Goal: Contribute content

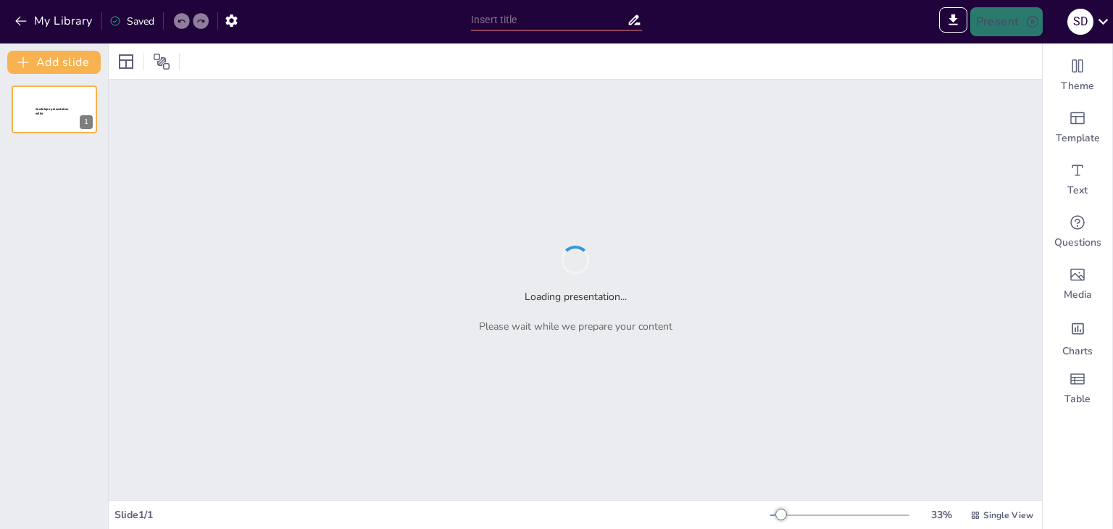
type input "Походження рельєфу океанічного дна: сучасні наукові підходи"
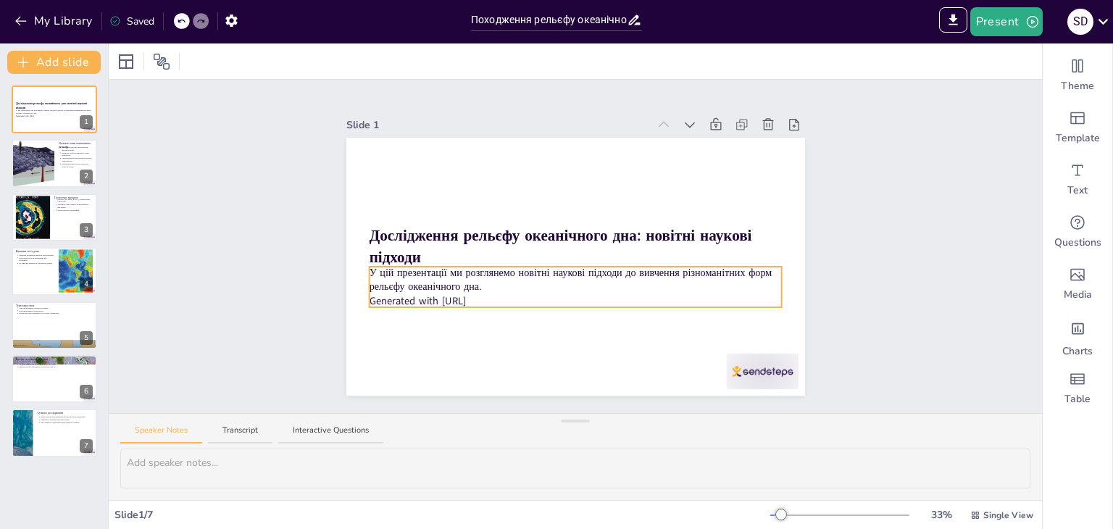
click at [471, 285] on p "У цій презентації ми розглянемо новітні наукові підходи до вивчення різноманітн…" at bounding box center [575, 279] width 413 height 29
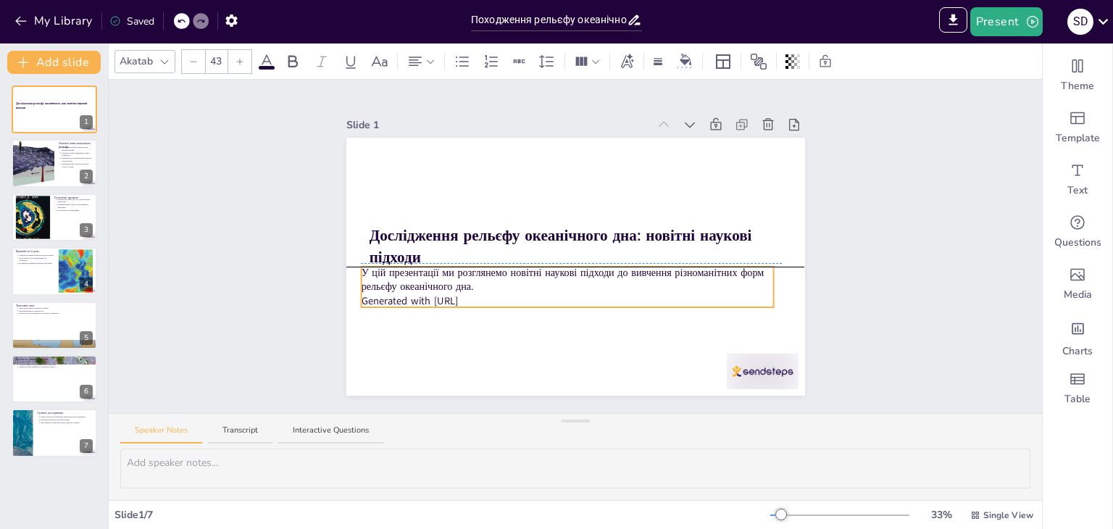
drag, startPoint x: 485, startPoint y: 296, endPoint x: 477, endPoint y: 296, distance: 8.0
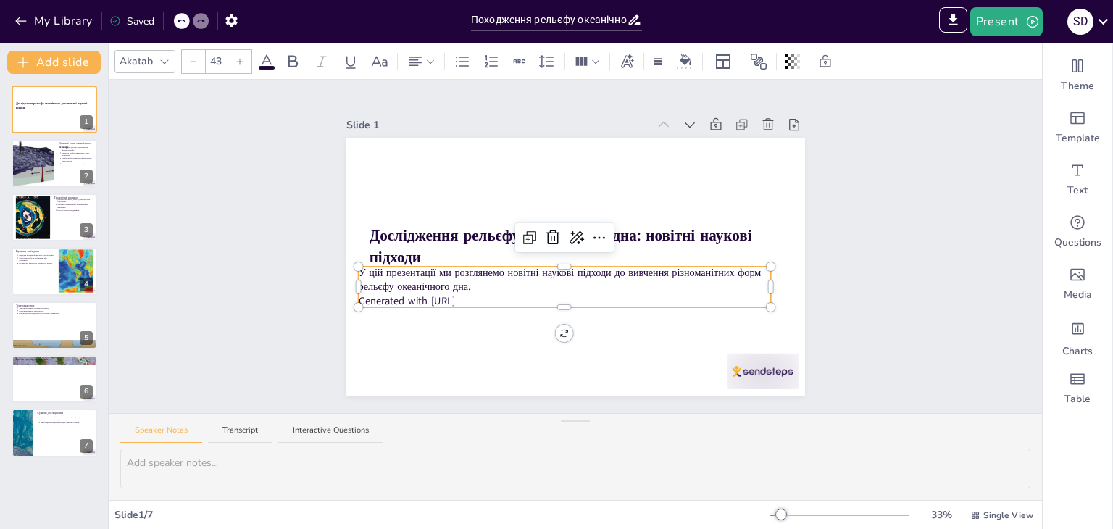
click at [481, 301] on div at bounding box center [564, 304] width 413 height 6
click at [544, 231] on icon at bounding box center [552, 237] width 17 height 17
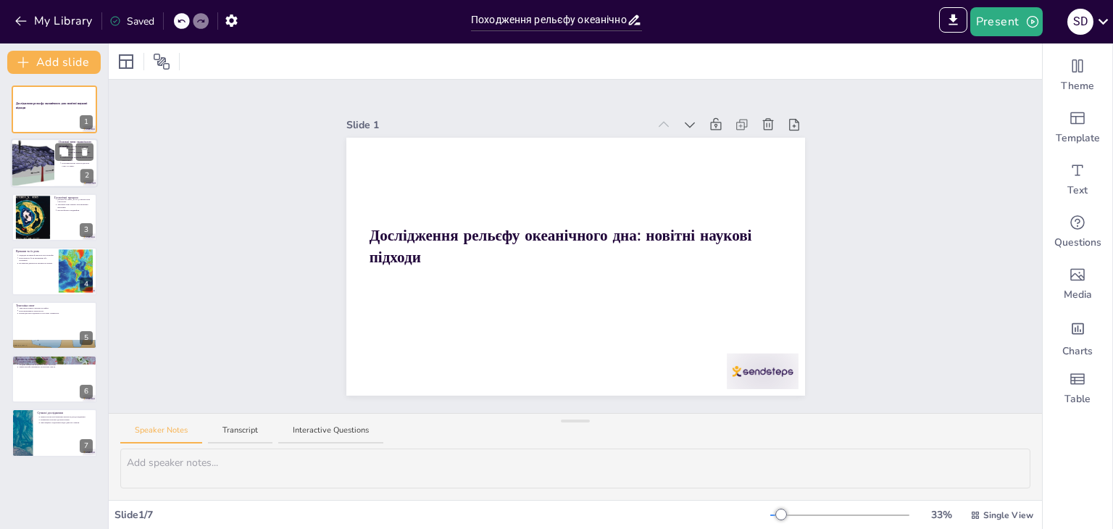
click at [51, 151] on div at bounding box center [33, 163] width 96 height 49
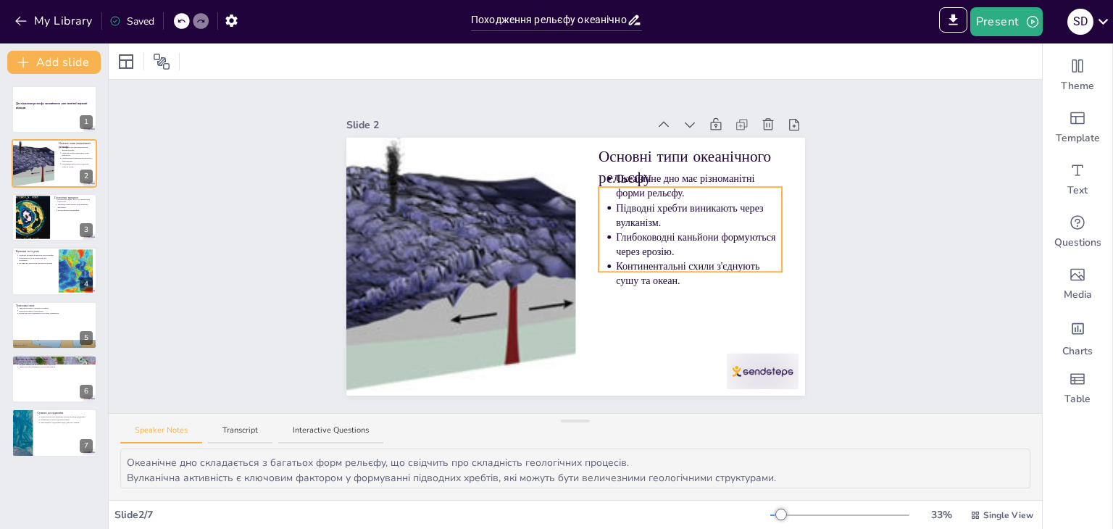
click at [638, 154] on p "Основні типи океанічного рельєфу" at bounding box center [690, 167] width 183 height 43
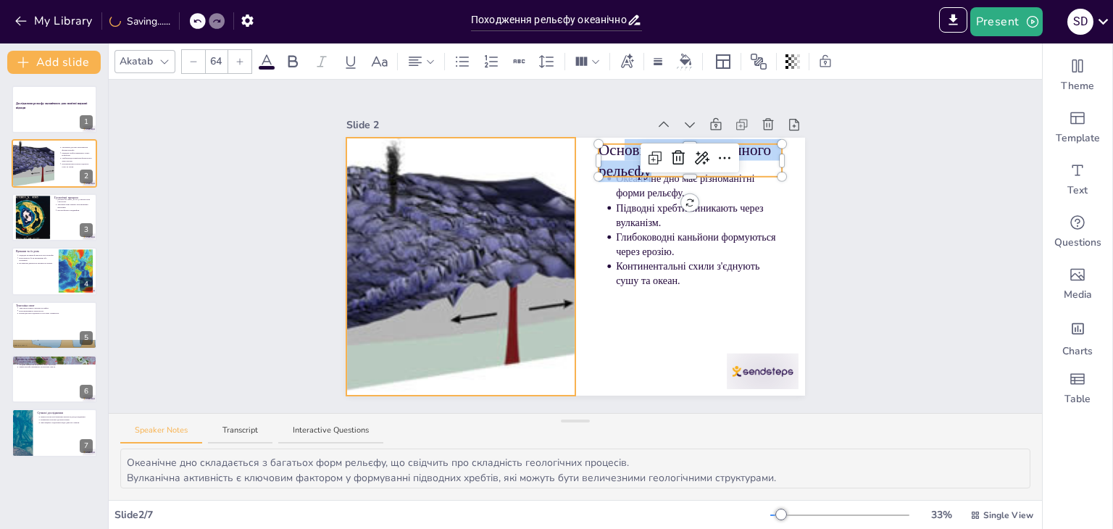
drag, startPoint x: 609, startPoint y: 151, endPoint x: 539, endPoint y: 157, distance: 69.7
click at [538, 157] on div "Океанічне дно має різноманітні форми рельєфу. Підводні хребти виникають через в…" at bounding box center [575, 267] width 459 height 258
click at [545, 157] on div at bounding box center [461, 267] width 504 height 258
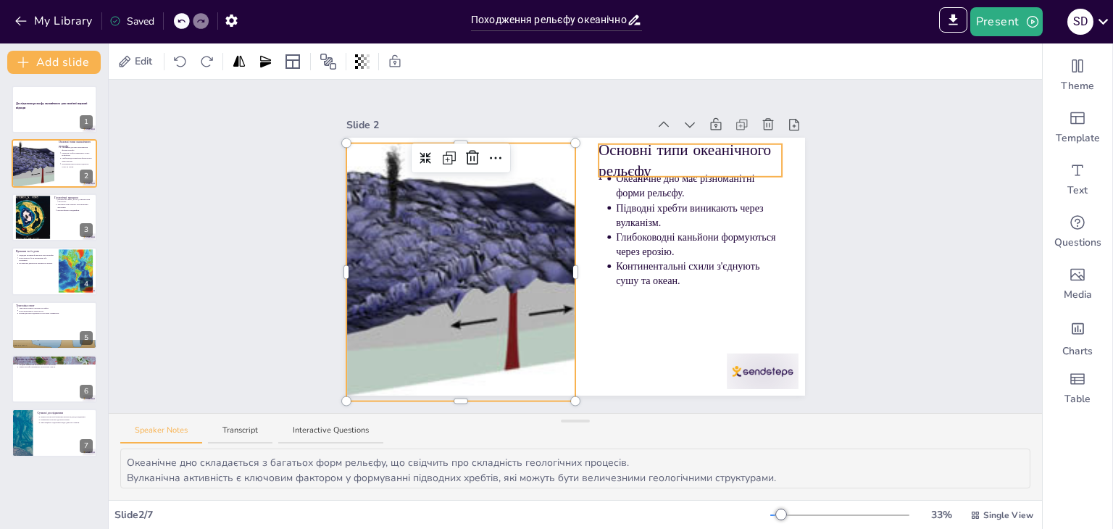
click at [604, 149] on p "Основні типи океанічного рельєфу" at bounding box center [690, 160] width 183 height 43
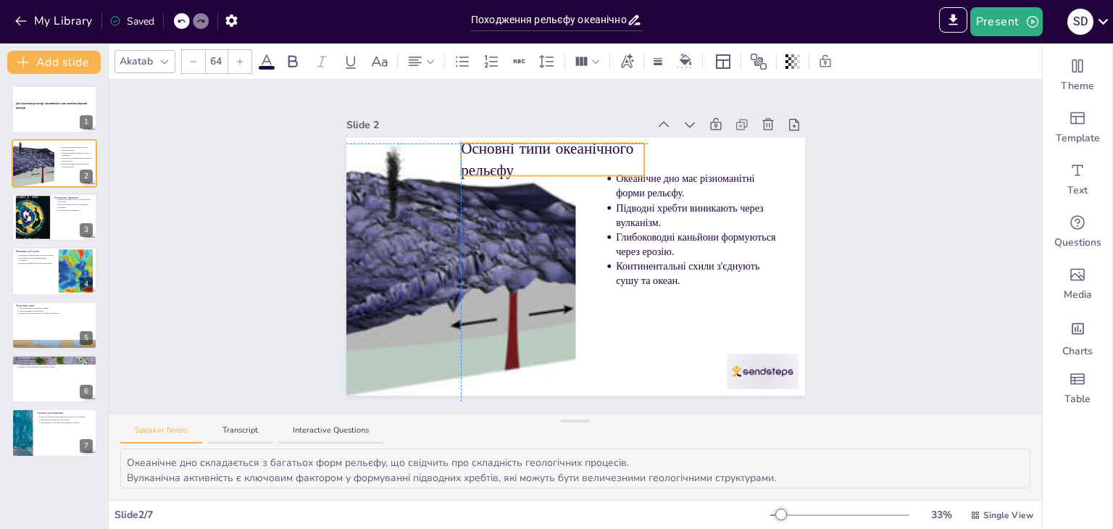
drag, startPoint x: 597, startPoint y: 142, endPoint x: 463, endPoint y: 140, distance: 134.1
click at [554, 194] on div at bounding box center [461, 272] width 504 height 258
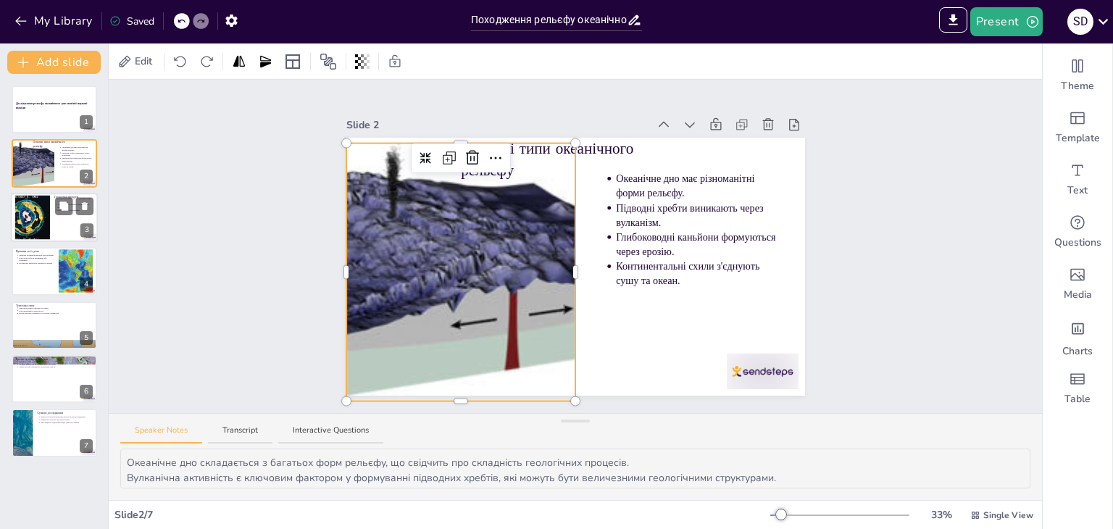
click at [33, 227] on div at bounding box center [32, 217] width 54 height 44
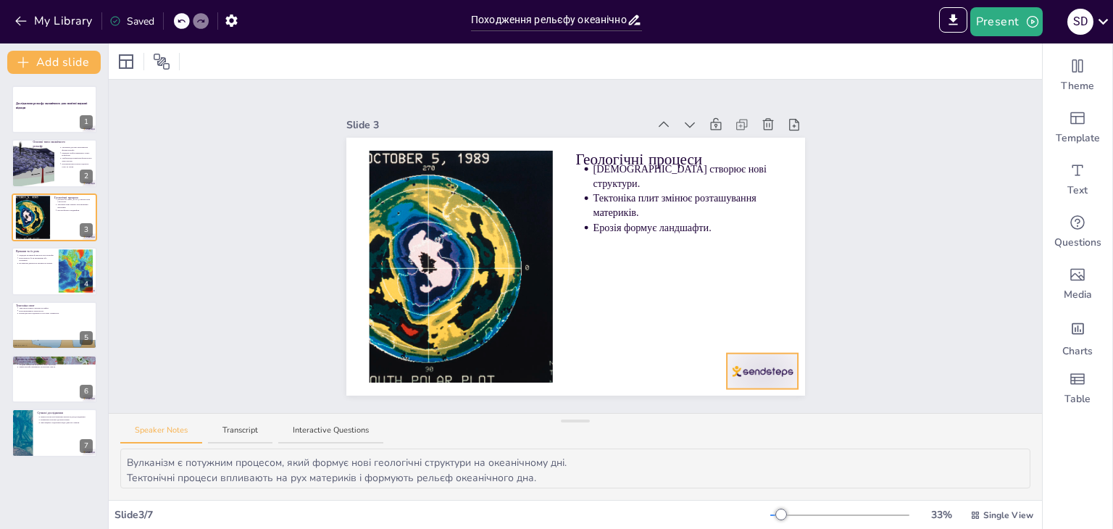
click at [727, 366] on div at bounding box center [763, 372] width 72 height 36
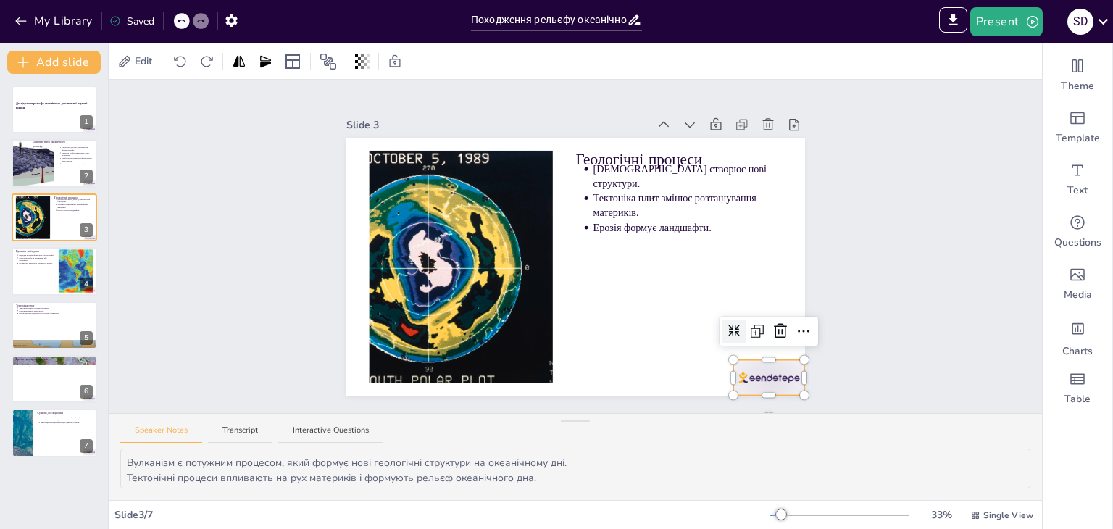
click at [772, 322] on icon at bounding box center [780, 330] width 17 height 17
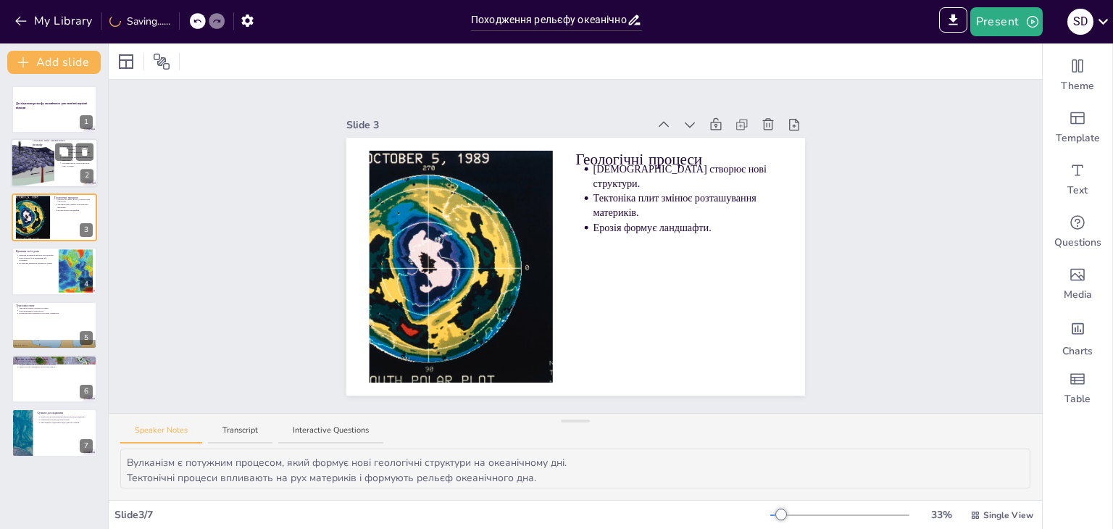
click at [57, 163] on div at bounding box center [54, 163] width 87 height 49
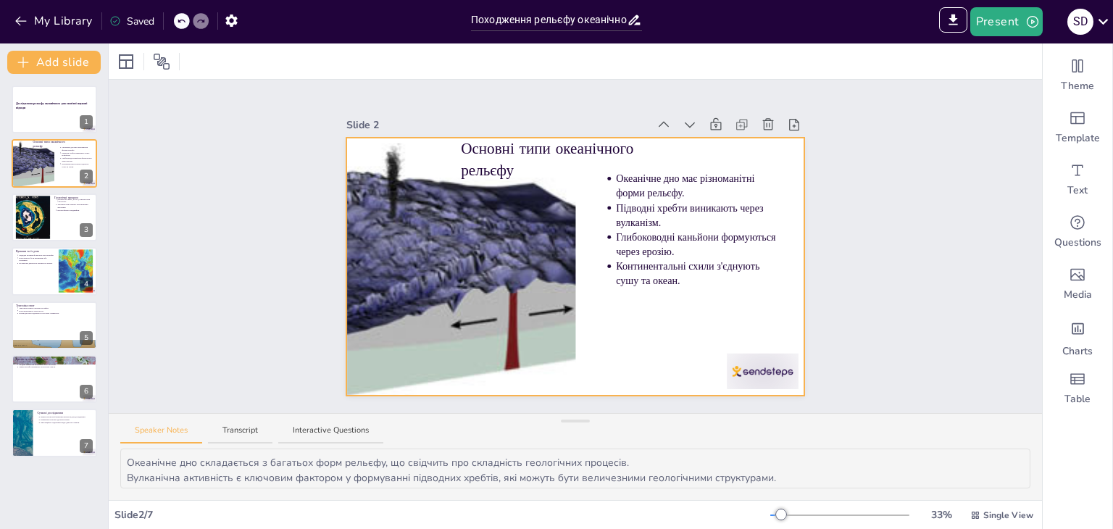
click at [719, 359] on div "Основні типи океанічного рельєфу Океанічне дно має різноманітні форми рельєфу. …" at bounding box center [575, 267] width 459 height 258
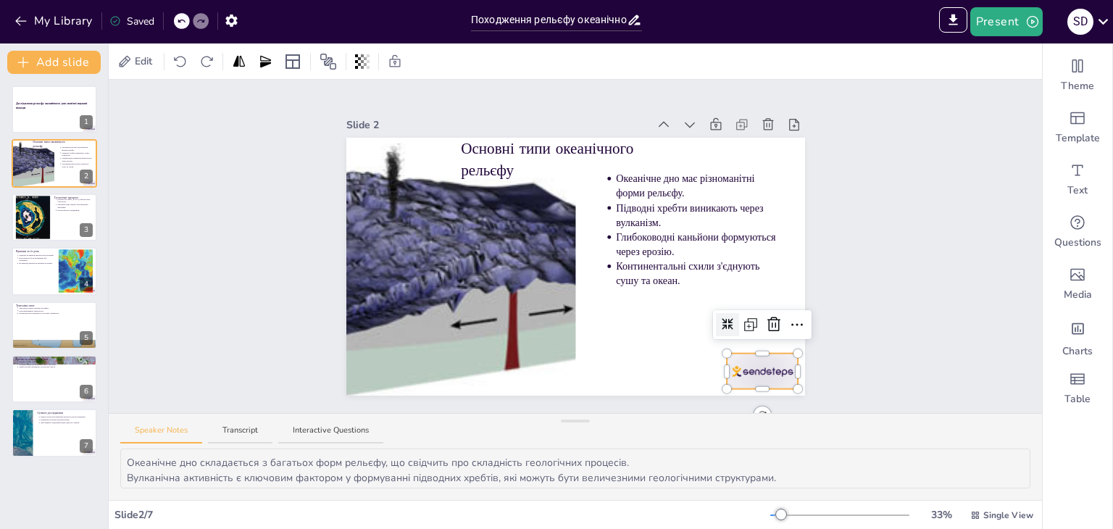
click at [765, 316] on icon at bounding box center [773, 324] width 17 height 17
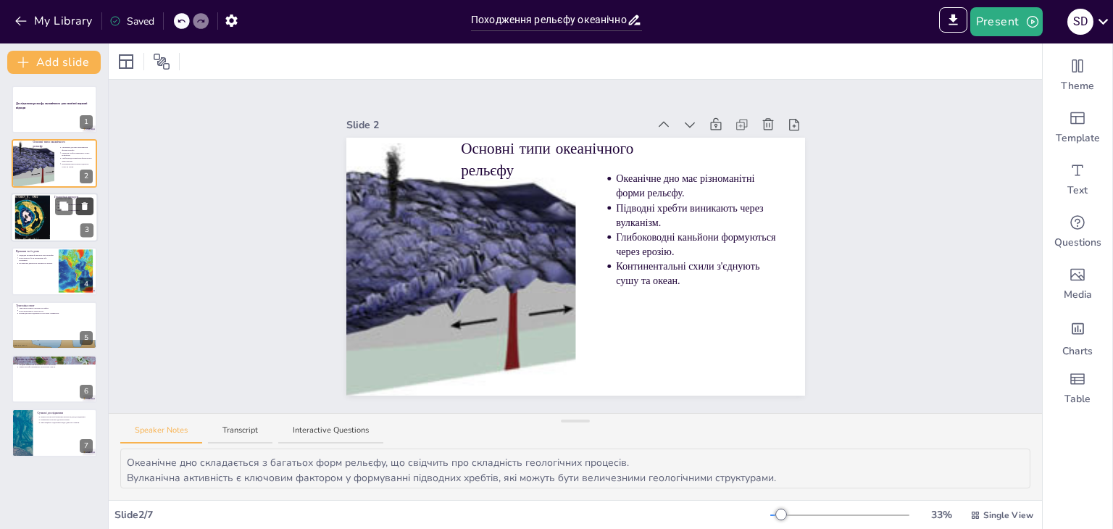
click at [76, 207] on button at bounding box center [84, 205] width 17 height 17
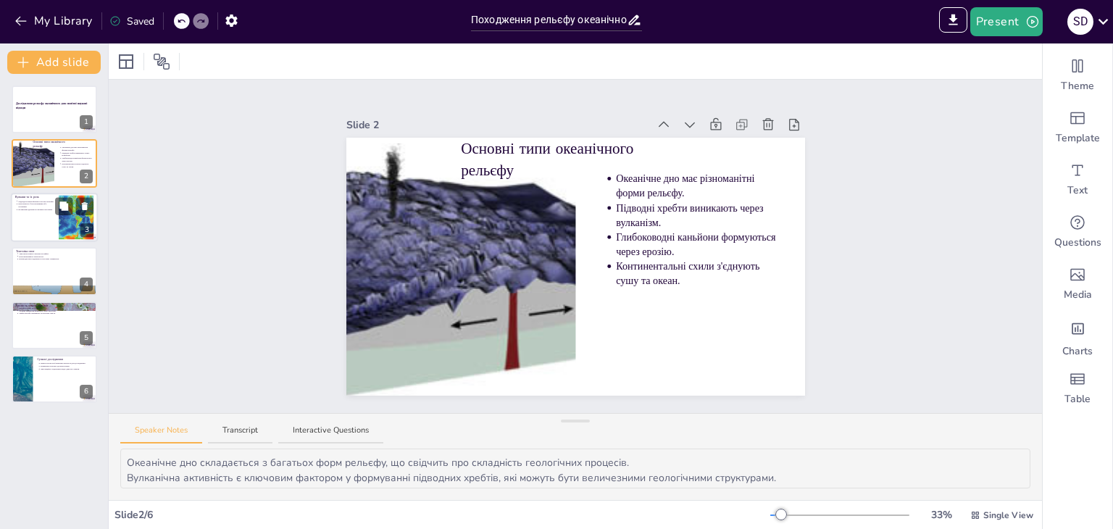
click at [46, 217] on div at bounding box center [54, 217] width 87 height 49
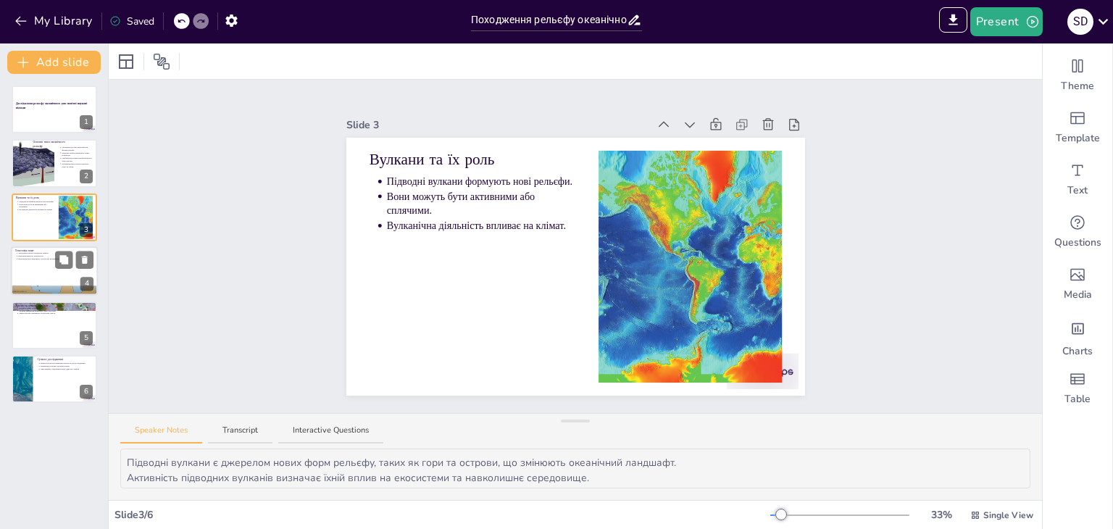
click at [43, 254] on ul "Тектонічні плити створюють рифти. Вони викликають землетруси. Взаємодія плит пі…" at bounding box center [54, 256] width 78 height 9
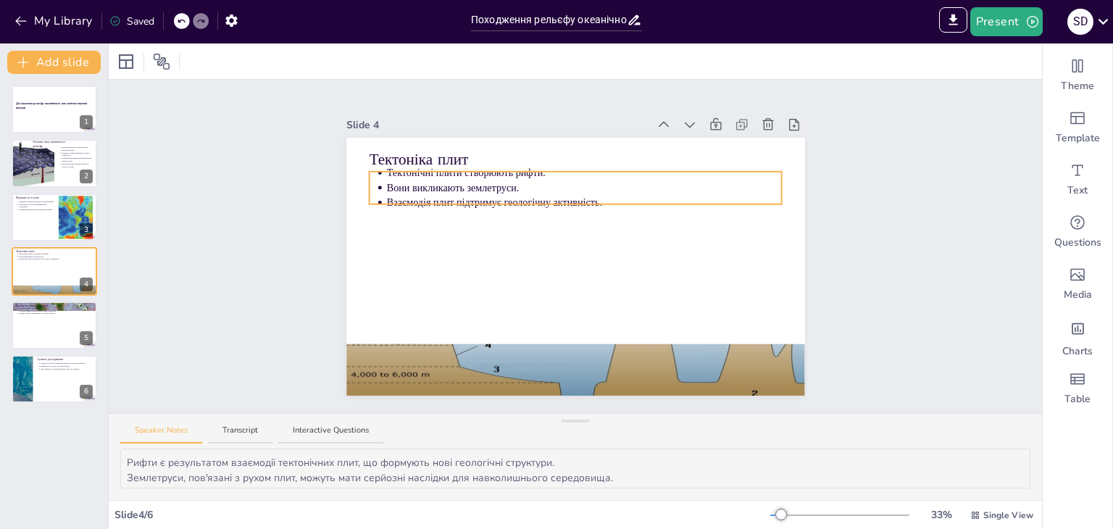
click at [478, 180] on p "Вони викликають землетруси." at bounding box center [584, 187] width 396 height 14
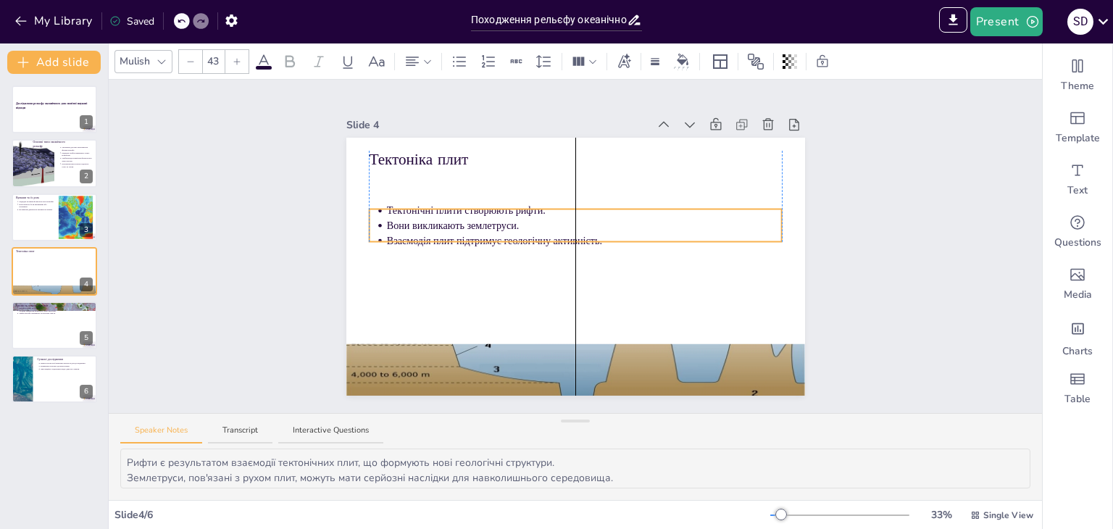
drag, startPoint x: 472, startPoint y: 210, endPoint x: 472, endPoint y: 235, distance: 25.4
click at [58, 317] on button at bounding box center [63, 313] width 17 height 17
type textarea "Ерозія є важливим процесом, що визначає зміни в рельєфі океанічного дна. Осадов…"
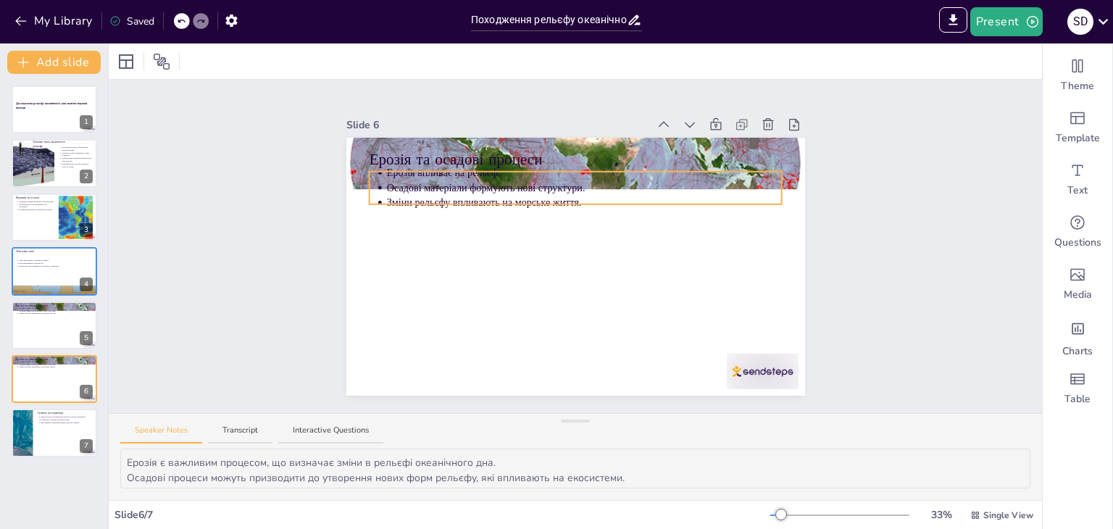
click at [424, 196] on p "Зміни рельєфу впливають на морське життя." at bounding box center [584, 203] width 396 height 14
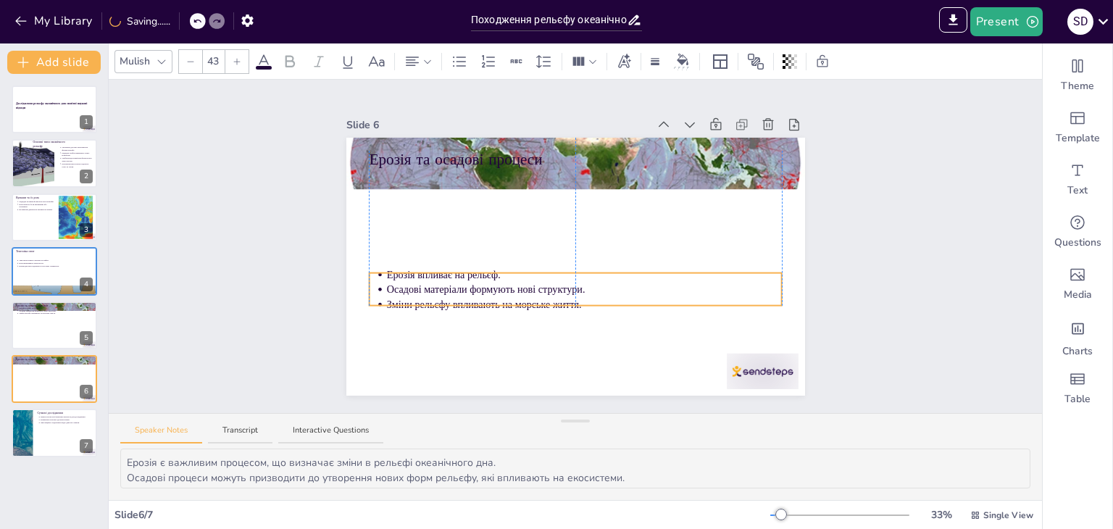
drag, startPoint x: 392, startPoint y: 202, endPoint x: 390, endPoint y: 294, distance: 92.0
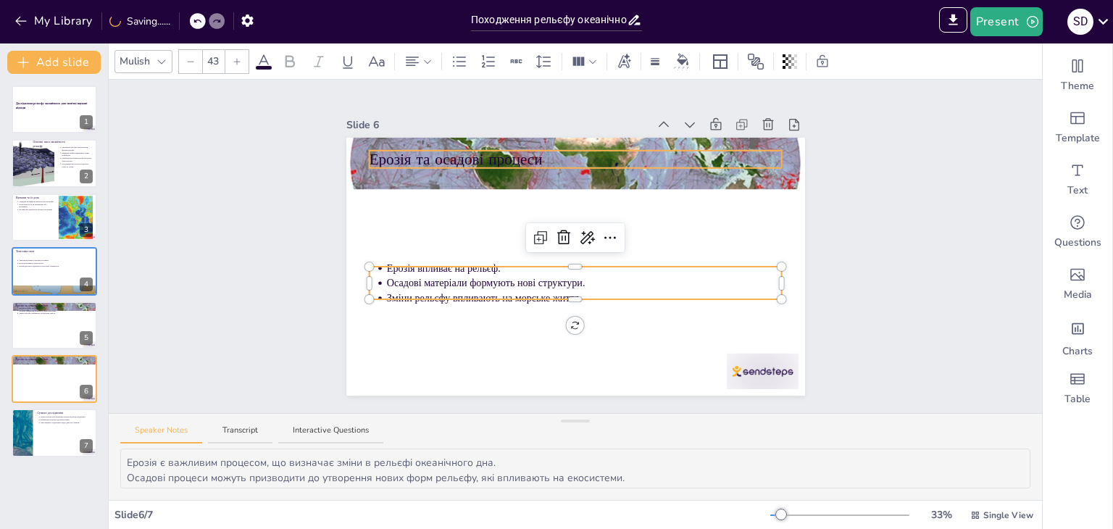
click at [370, 149] on div "Ерозія та осадові процеси Ерозія впливає на рельєф. Осадові матеріали формують …" at bounding box center [575, 267] width 459 height 258
type input "64"
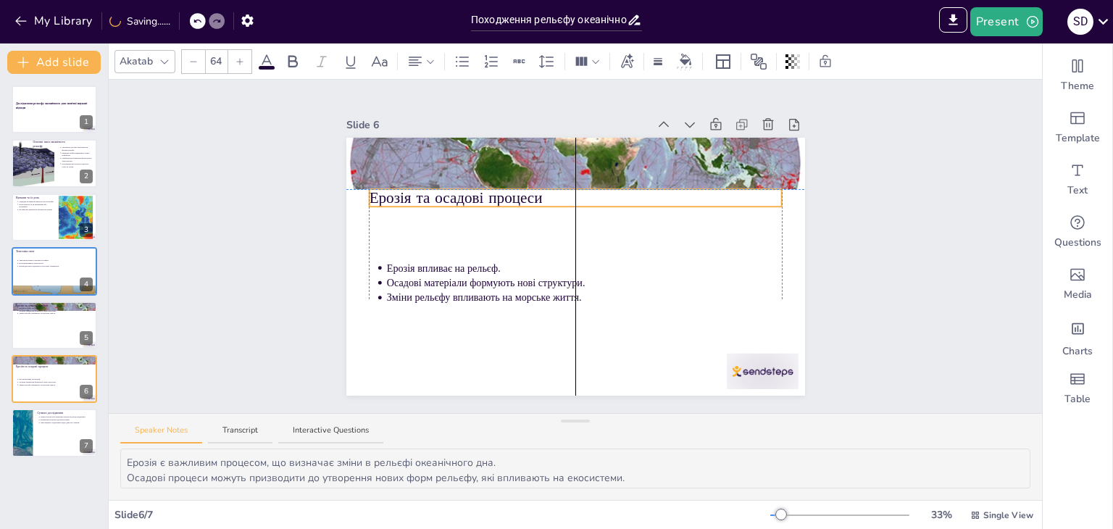
drag, startPoint x: 371, startPoint y: 164, endPoint x: 372, endPoint y: 198, distance: 34.1
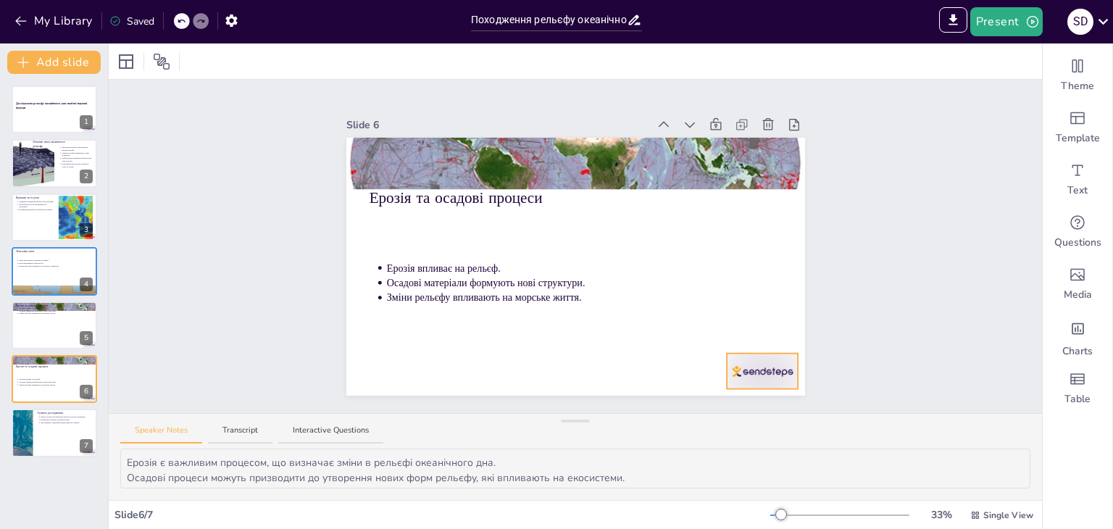
click at [740, 358] on div at bounding box center [763, 372] width 72 height 36
click at [765, 318] on icon at bounding box center [773, 322] width 17 height 17
click at [12, 335] on div at bounding box center [54, 325] width 87 height 49
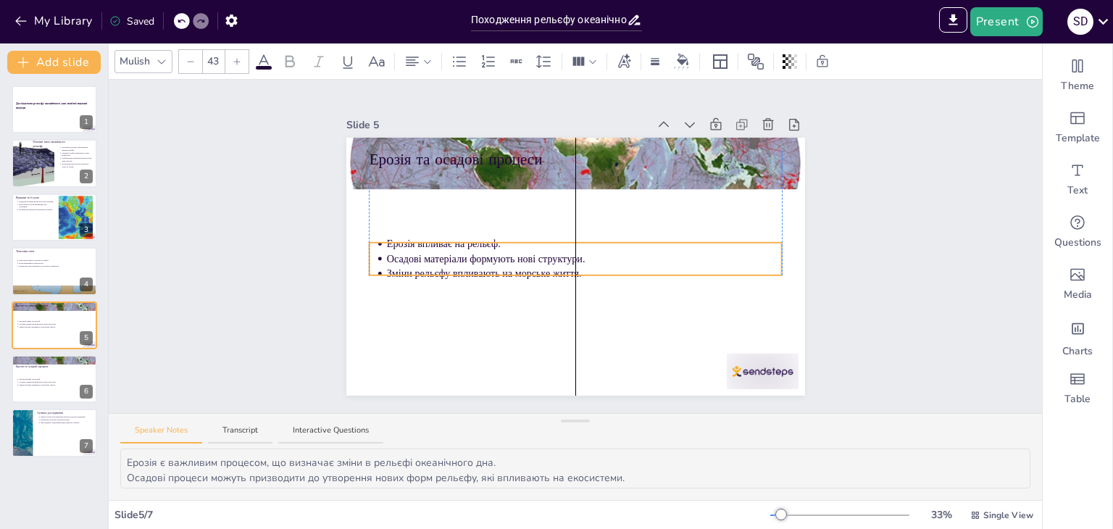
drag, startPoint x: 449, startPoint y: 197, endPoint x: 448, endPoint y: 304, distance: 106.5
click at [448, 281] on p "Зміни рельєфу впливають на морське життя." at bounding box center [584, 274] width 396 height 14
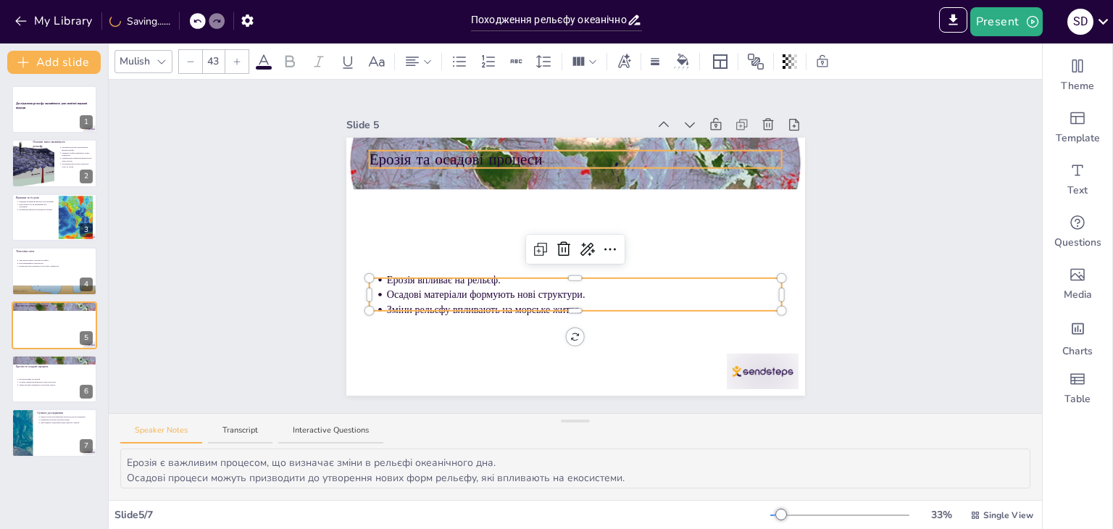
click at [417, 159] on p "Ерозія та осадові процеси" at bounding box center [575, 160] width 413 height 22
type input "64"
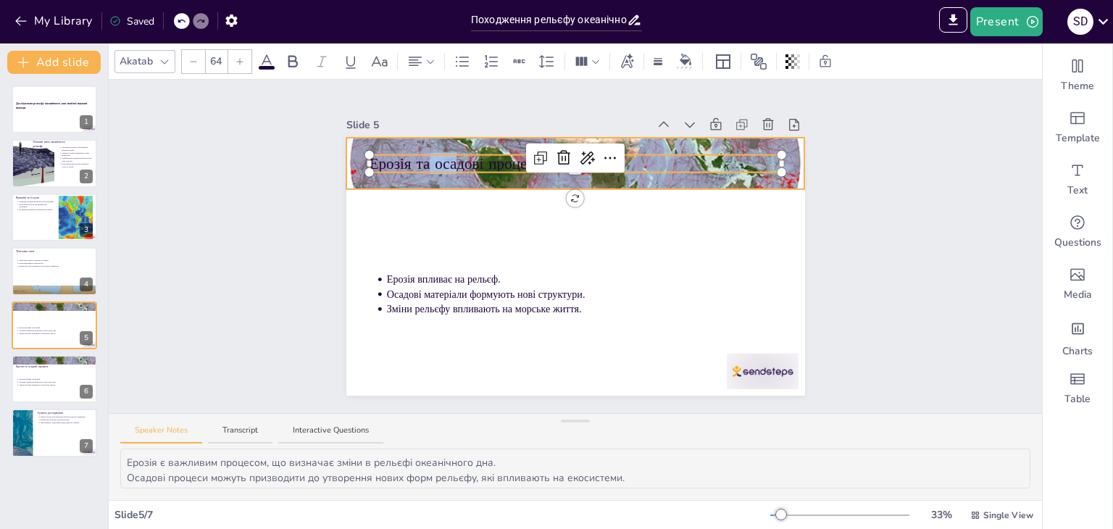
drag, startPoint x: 420, startPoint y: 167, endPoint x: 417, endPoint y: 176, distance: 9.2
click at [419, 179] on div "Ерозія впливає на рельєф. Осадові матеріали формують нові структури. Зміни рель…" at bounding box center [575, 267] width 459 height 258
click at [414, 169] on div at bounding box center [575, 163] width 459 height 299
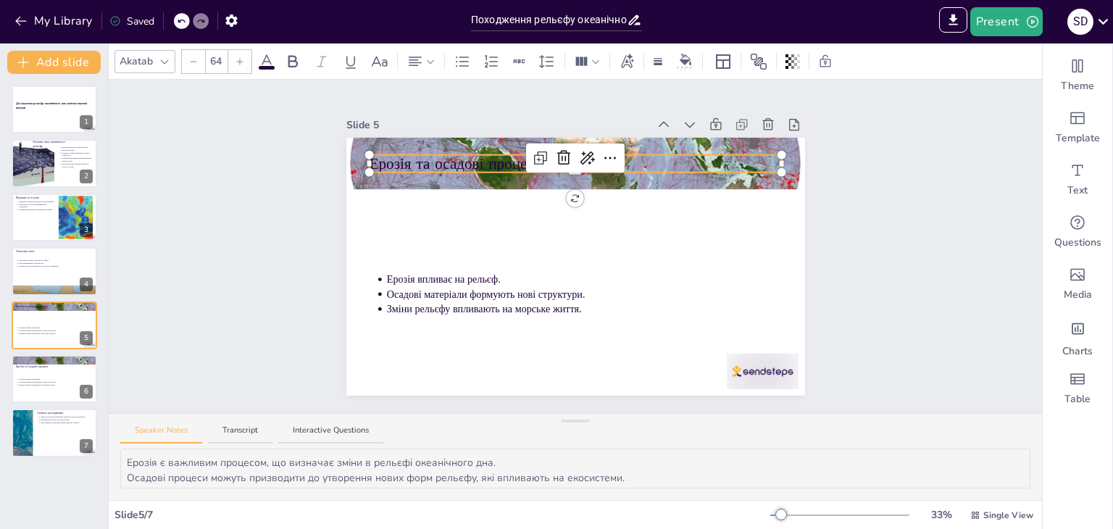
click at [409, 164] on div "Ерозія та осадові процеси Ерозія впливає на рельєф. Осадові матеріали формують …" at bounding box center [575, 267] width 459 height 258
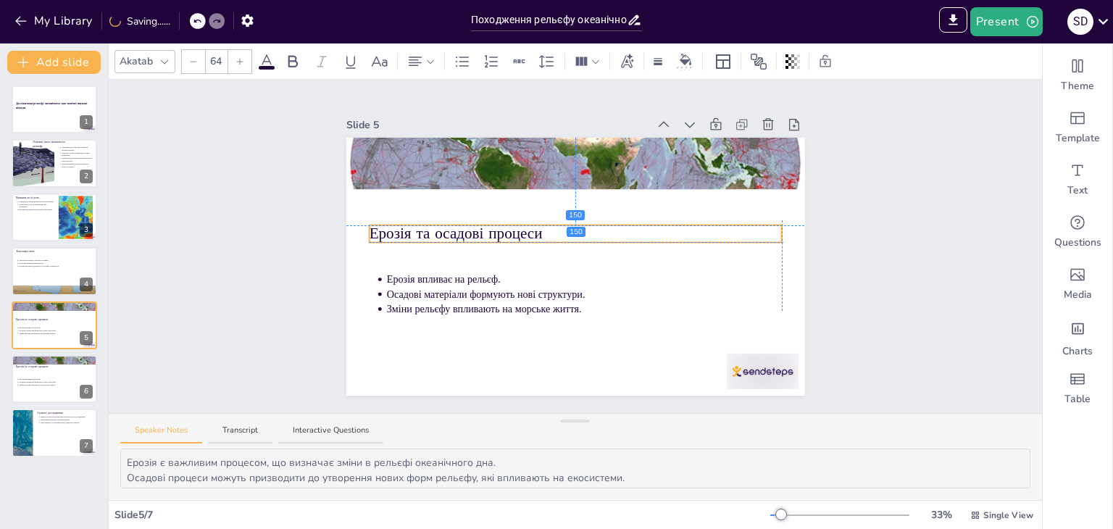
drag, startPoint x: 411, startPoint y: 166, endPoint x: 412, endPoint y: 229, distance: 63.1
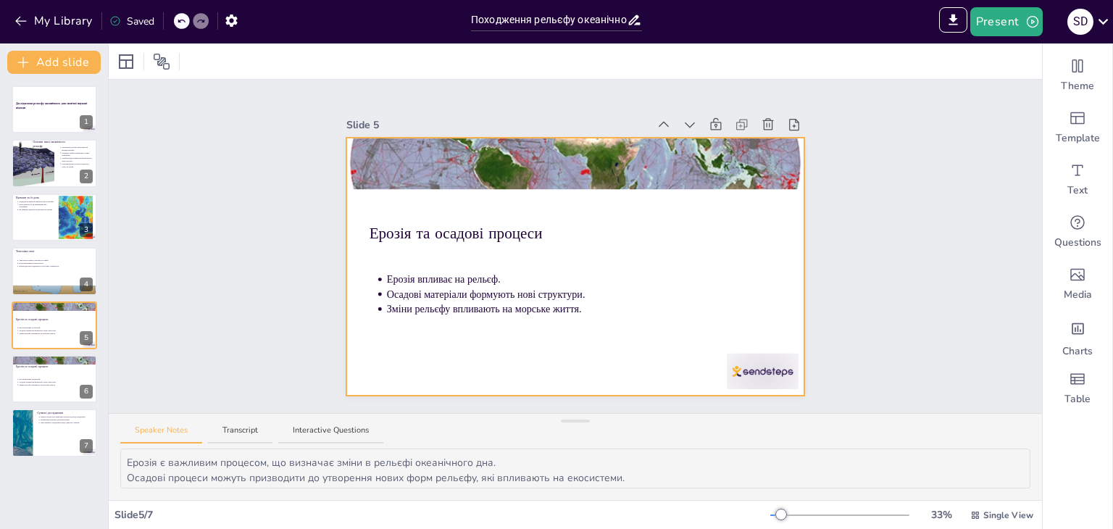
click at [736, 364] on div at bounding box center [763, 372] width 72 height 36
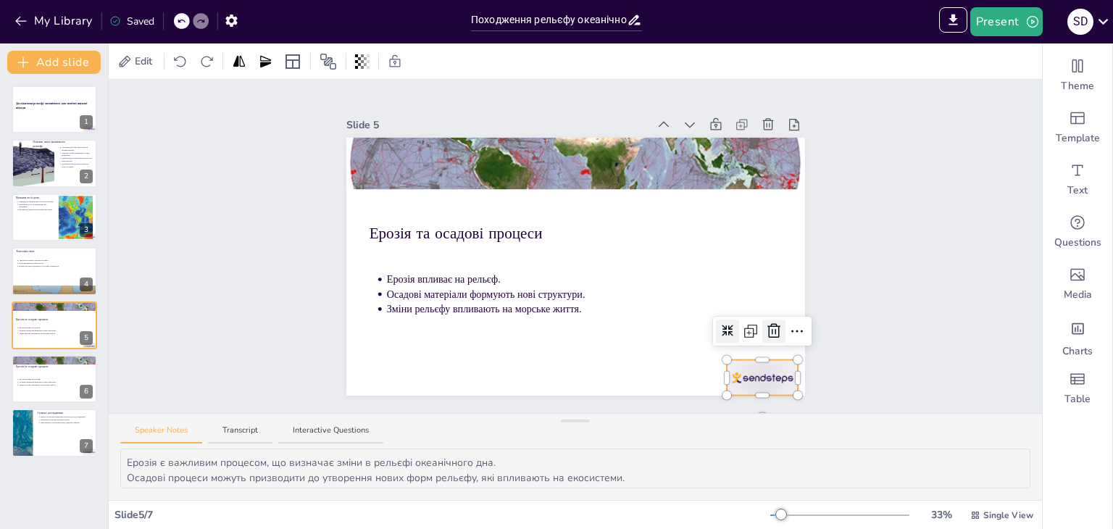
click at [765, 322] on icon at bounding box center [773, 330] width 17 height 17
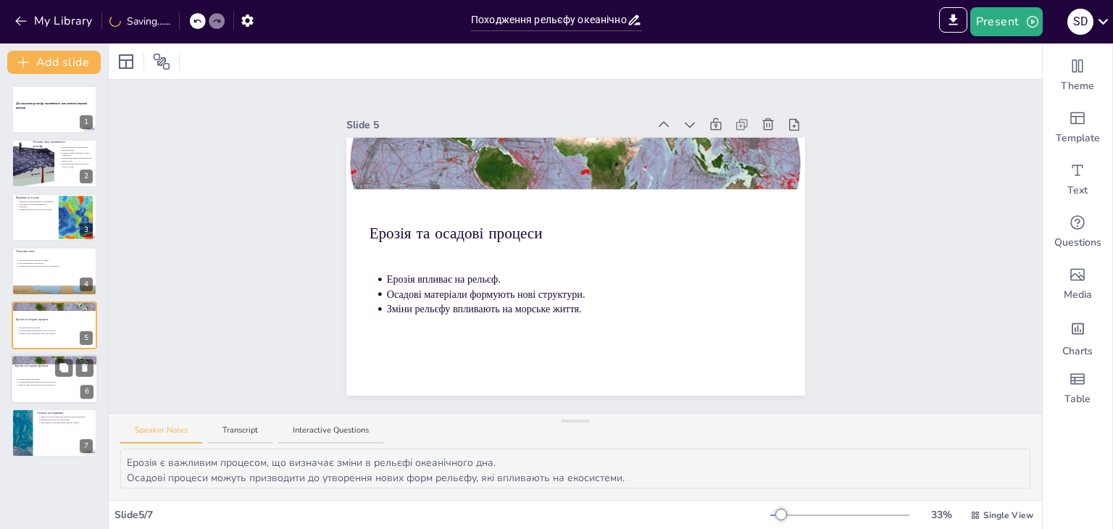
click at [33, 354] on div "Ерозія та осадові процеси Ерозія впливає на рельєф. Осадові матеріали формують …" at bounding box center [54, 354] width 87 height 0
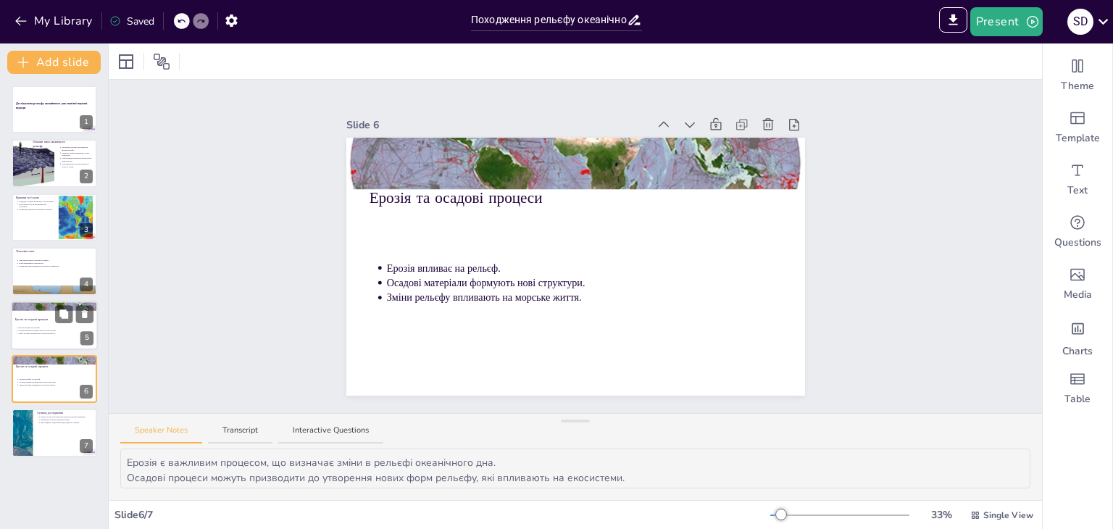
click at [35, 324] on div at bounding box center [54, 325] width 87 height 49
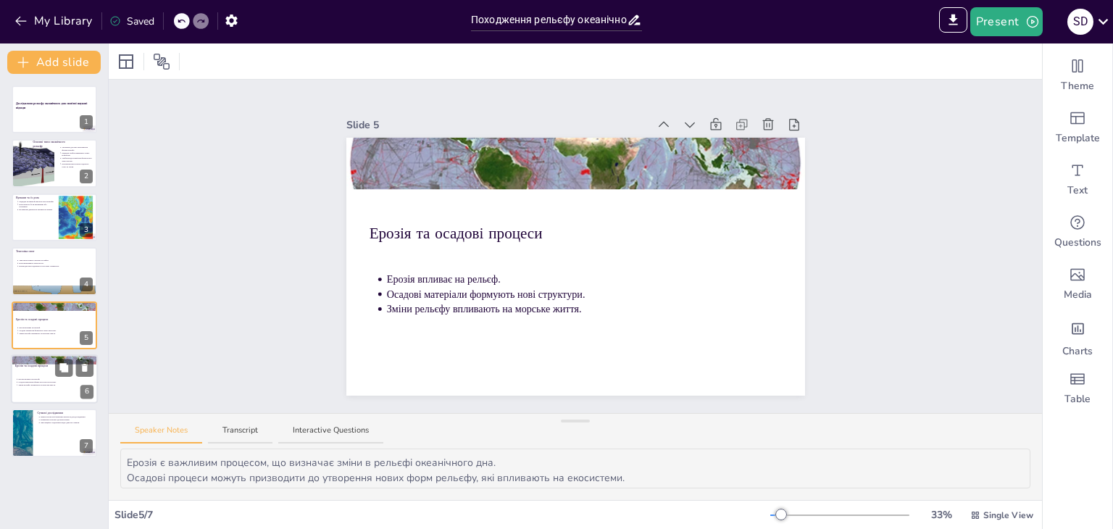
click at [41, 373] on div at bounding box center [54, 378] width 87 height 49
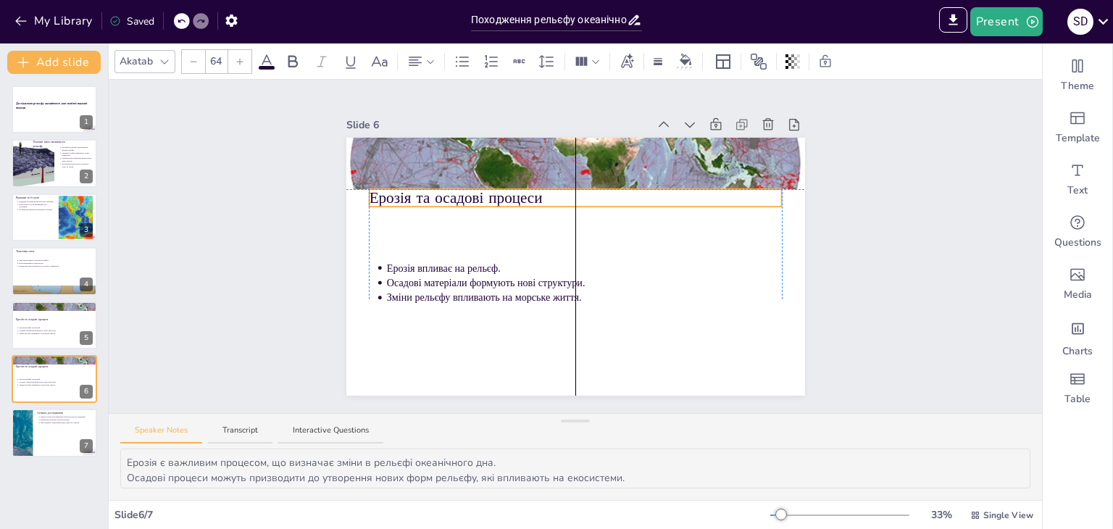
click at [384, 189] on p "Ерозія та осадові процеси" at bounding box center [575, 198] width 413 height 22
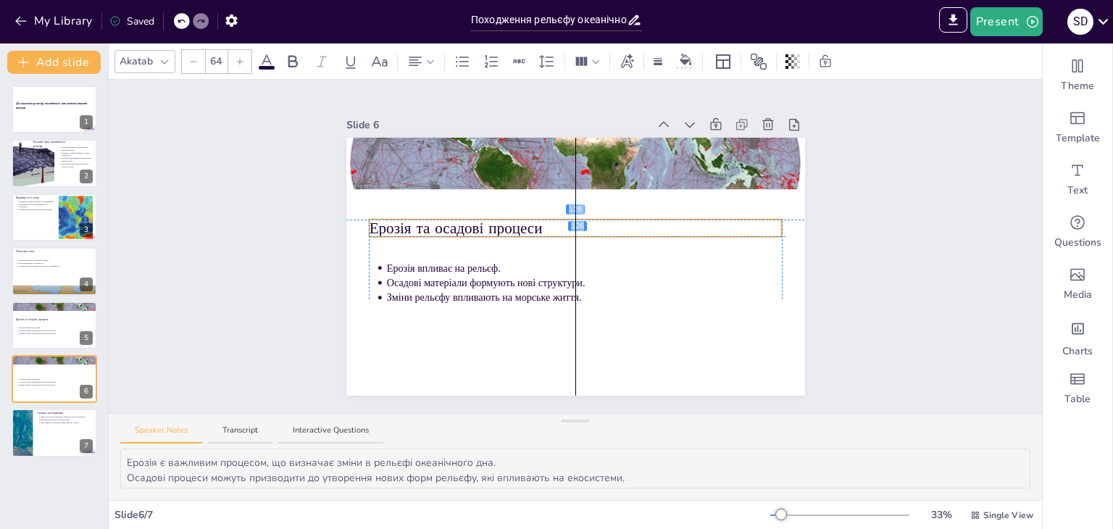
drag, startPoint x: 396, startPoint y: 198, endPoint x: 391, endPoint y: 236, distance: 38.7
click at [38, 270] on div at bounding box center [54, 270] width 87 height 49
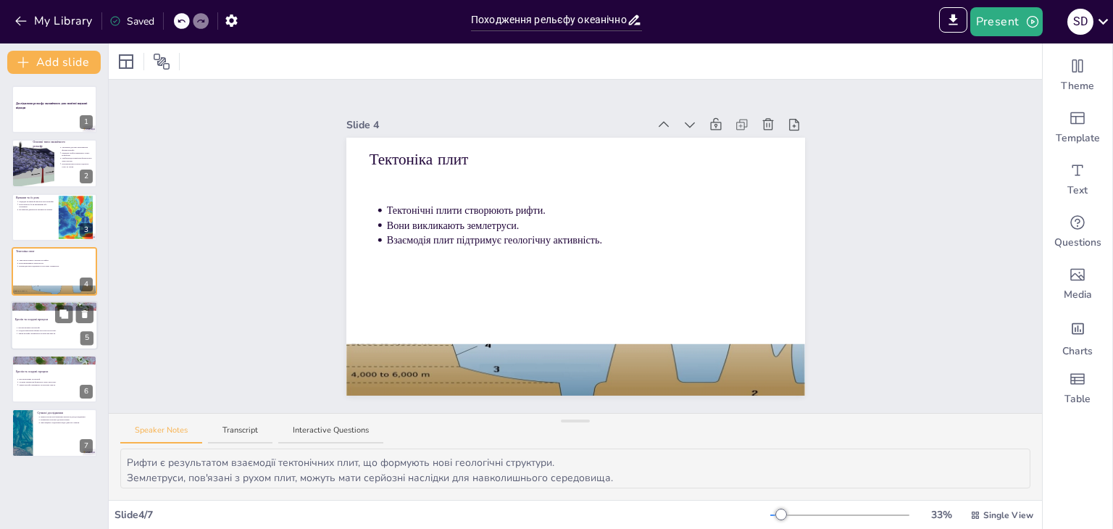
click at [38, 317] on p "Ерозія та осадові процеси" at bounding box center [54, 319] width 78 height 4
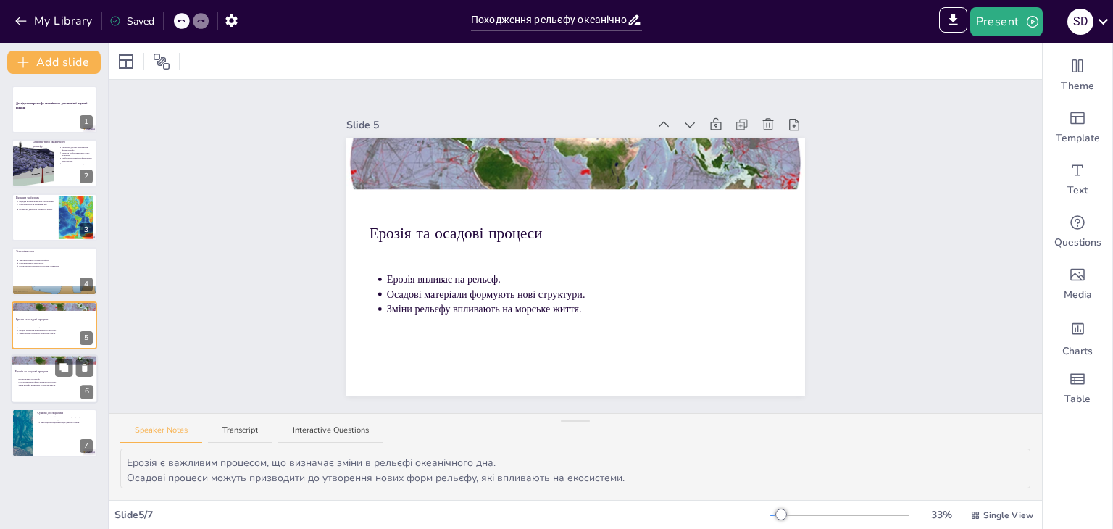
click at [41, 367] on div at bounding box center [54, 378] width 87 height 49
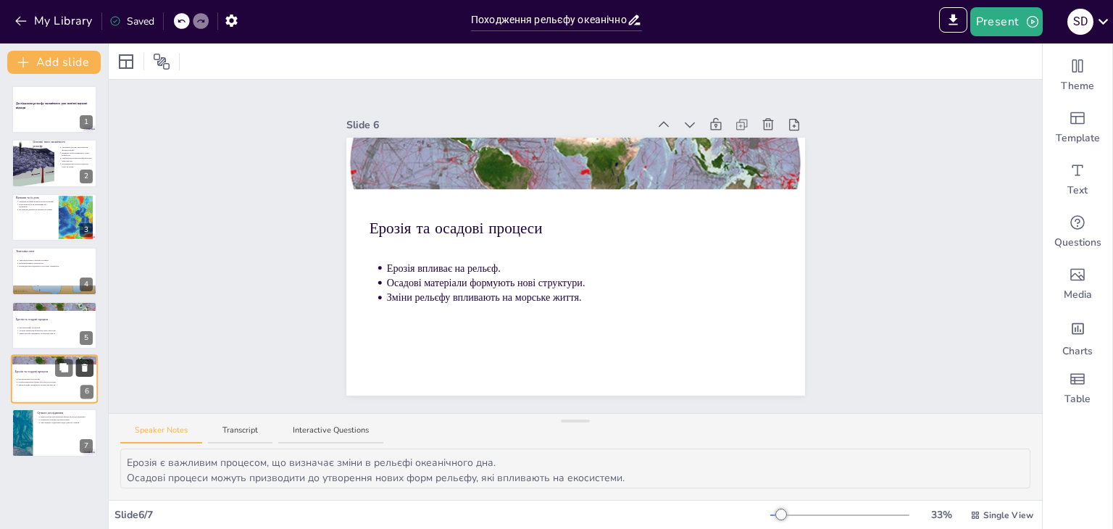
click at [85, 367] on icon at bounding box center [85, 368] width 6 height 8
type textarea "Використання сучасних технологій дозволяє отримати нові дані про рельєф океаніч…"
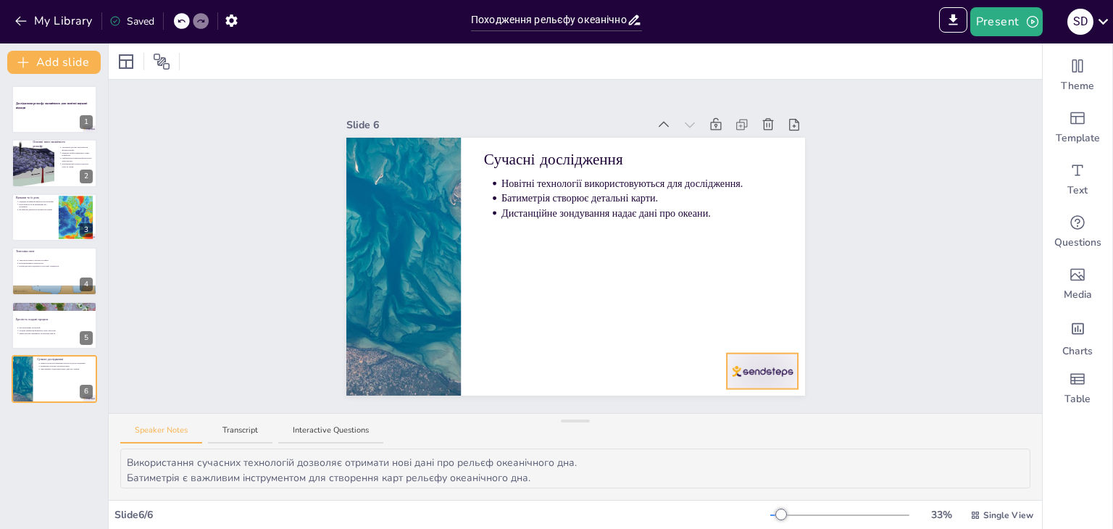
click at [738, 363] on div at bounding box center [763, 372] width 72 height 36
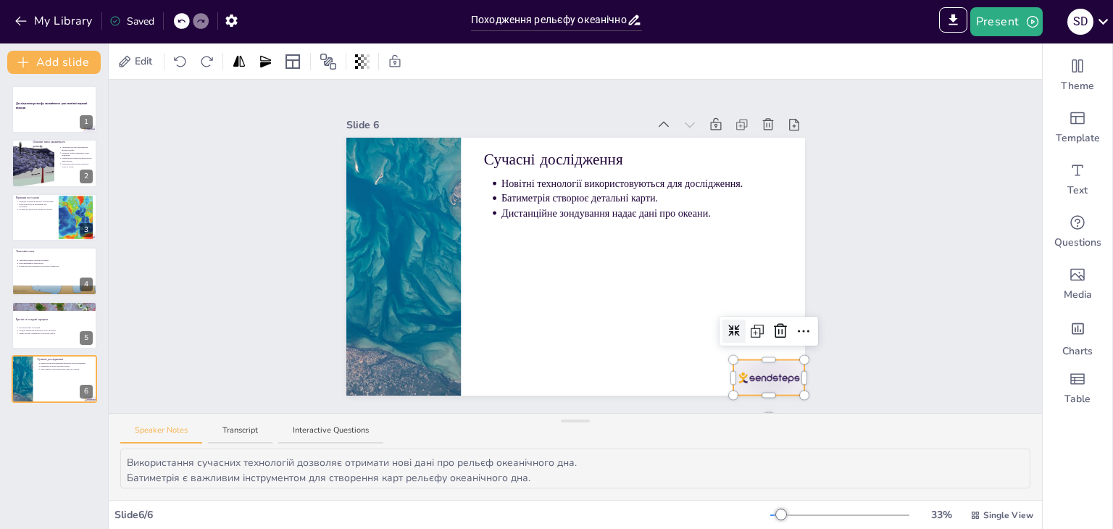
click at [772, 322] on icon at bounding box center [780, 330] width 17 height 17
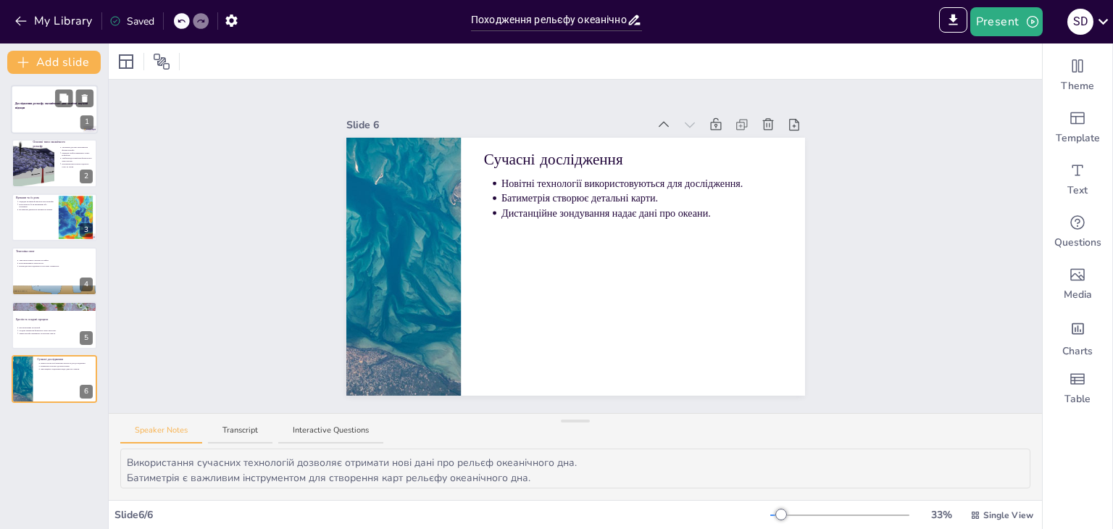
click at [30, 116] on div at bounding box center [54, 109] width 87 height 49
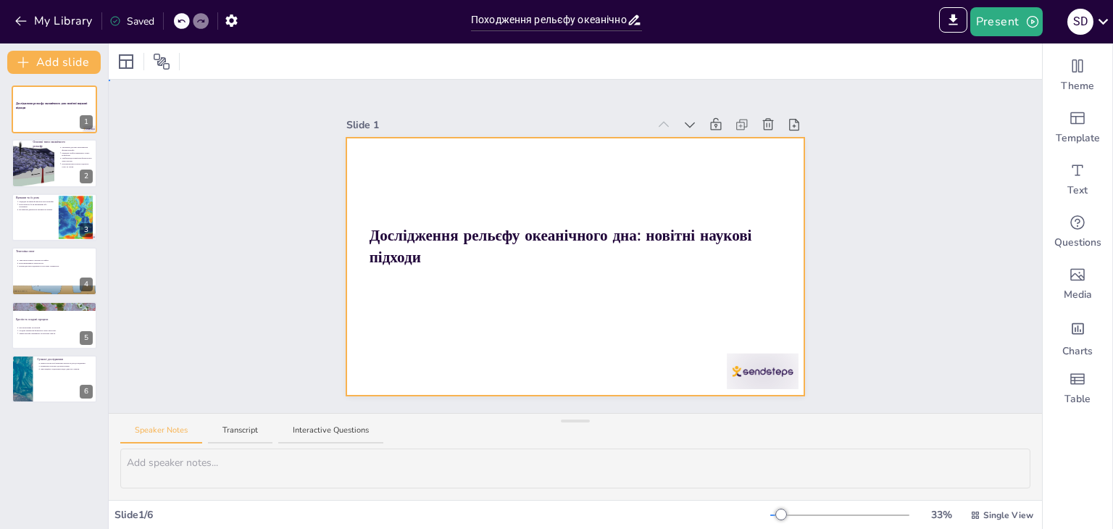
click at [626, 217] on div at bounding box center [575, 267] width 459 height 258
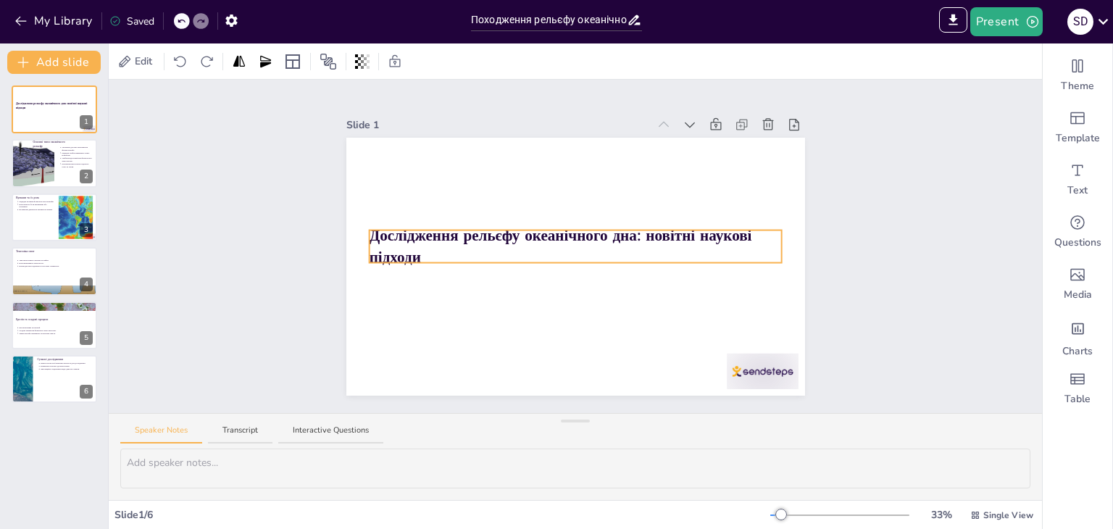
click at [633, 230] on strong "Дослідження рельєфу океанічного дна: новітні наукові підходи" at bounding box center [560, 246] width 383 height 42
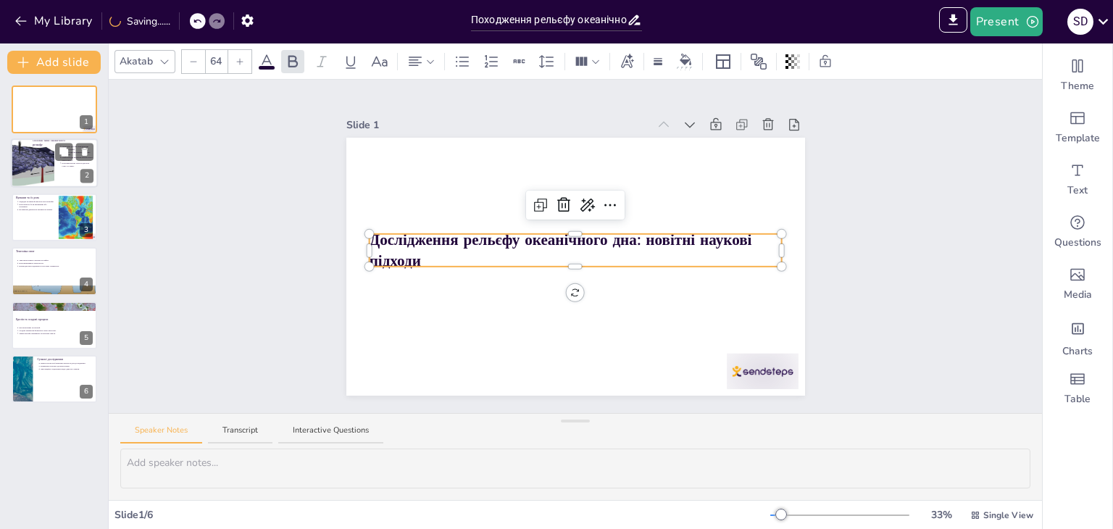
click at [45, 167] on div at bounding box center [33, 164] width 96 height 49
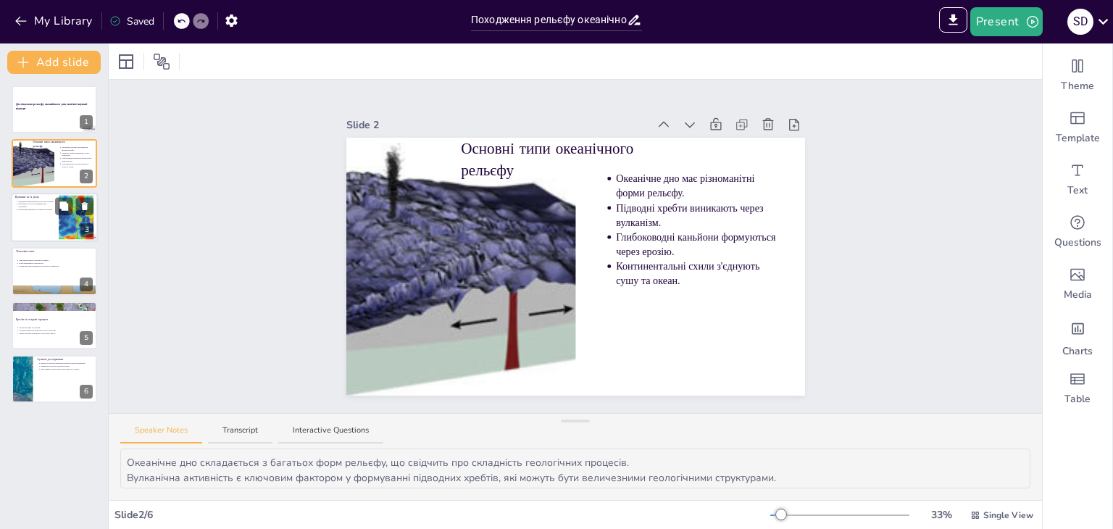
click at [38, 220] on div at bounding box center [54, 217] width 87 height 49
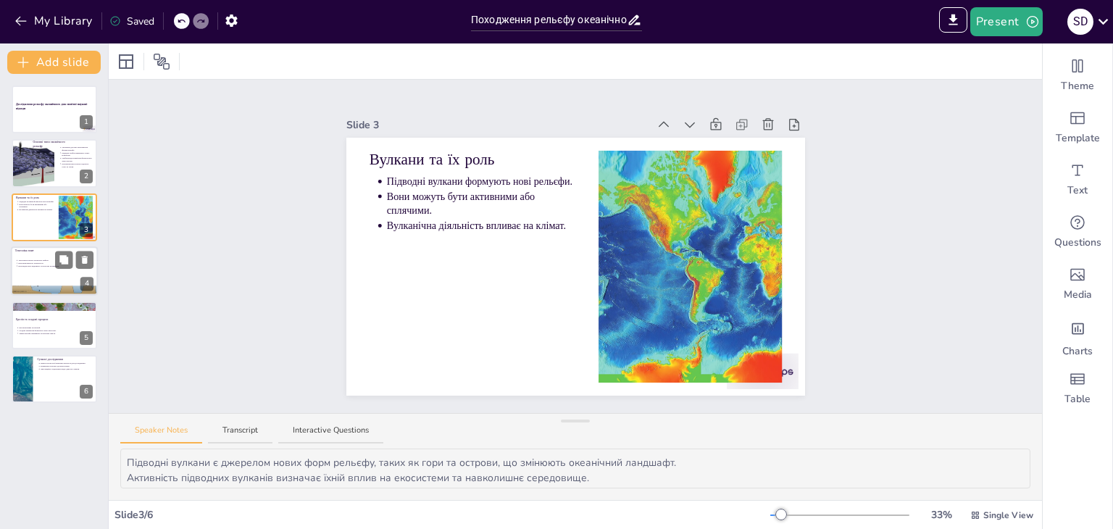
click at [33, 285] on div at bounding box center [54, 290] width 87 height 39
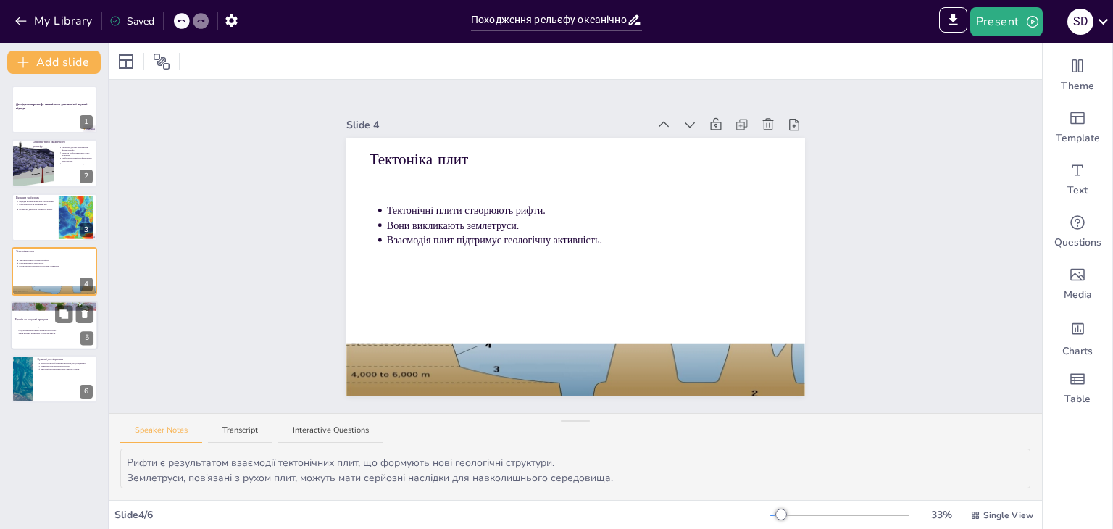
click at [38, 311] on div at bounding box center [54, 325] width 87 height 49
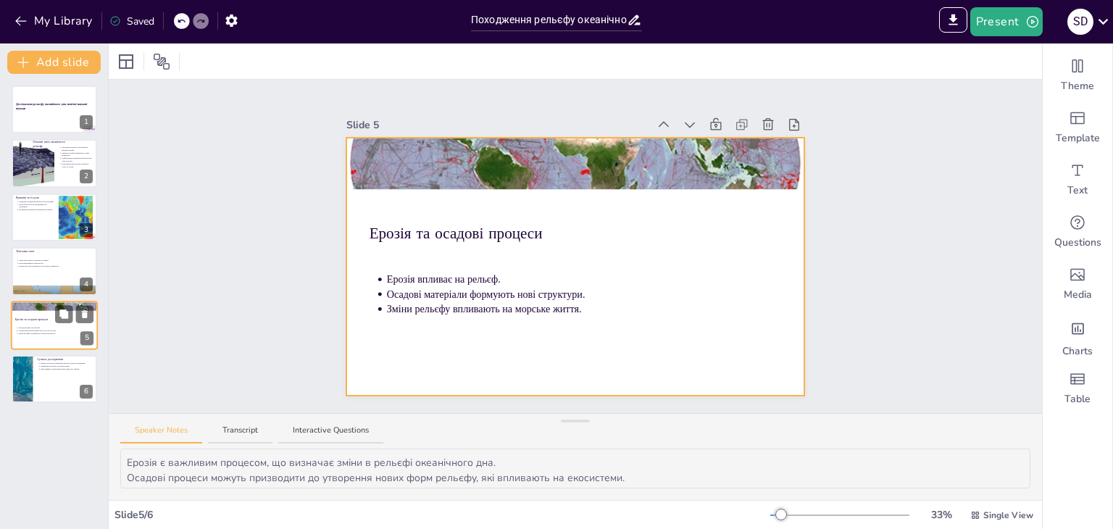
click at [43, 323] on div at bounding box center [54, 325] width 87 height 49
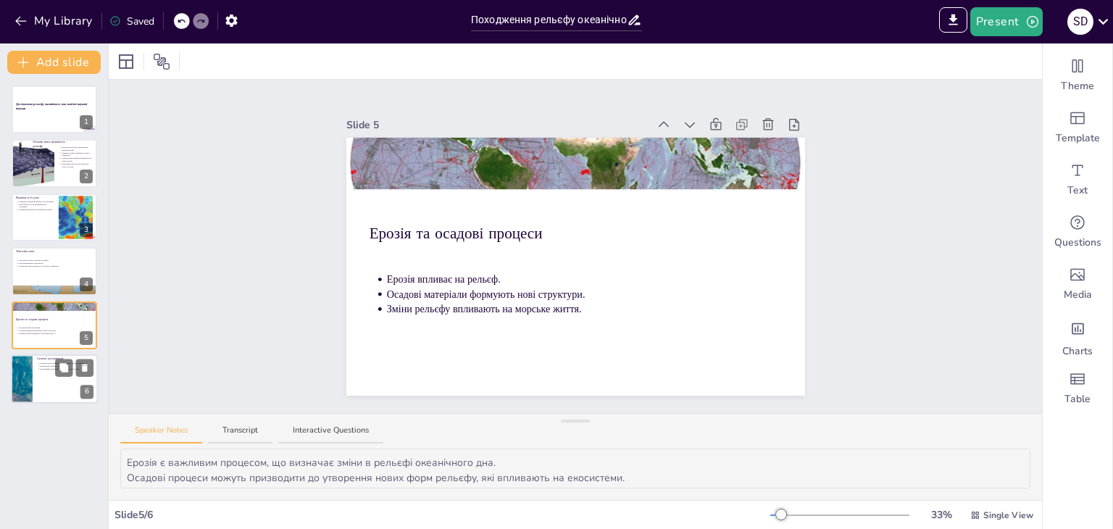
click at [35, 368] on div at bounding box center [54, 378] width 87 height 49
type textarea "Використання сучасних технологій дозволяє отримати нові дані про рельєф океаніч…"
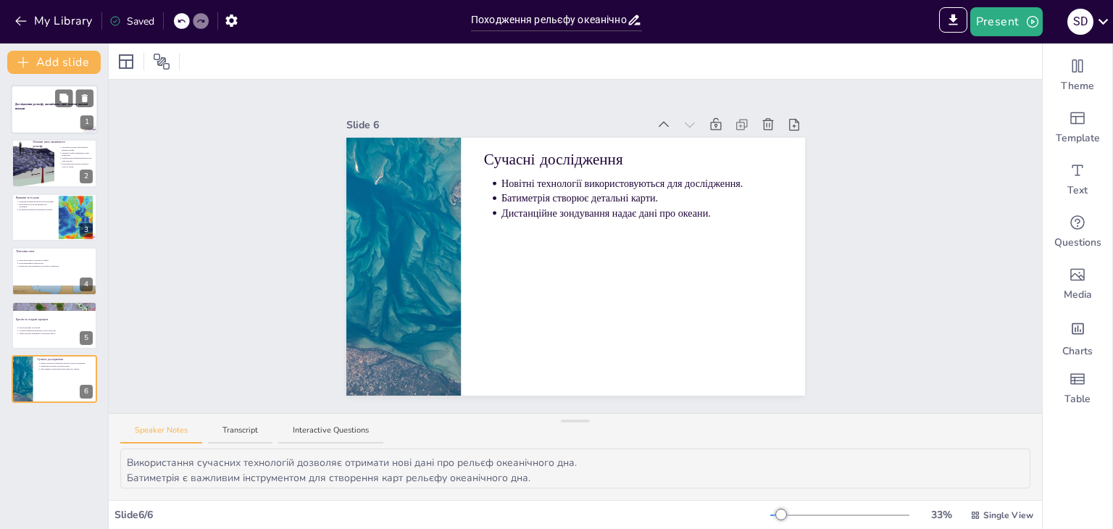
click at [75, 120] on div at bounding box center [54, 109] width 87 height 49
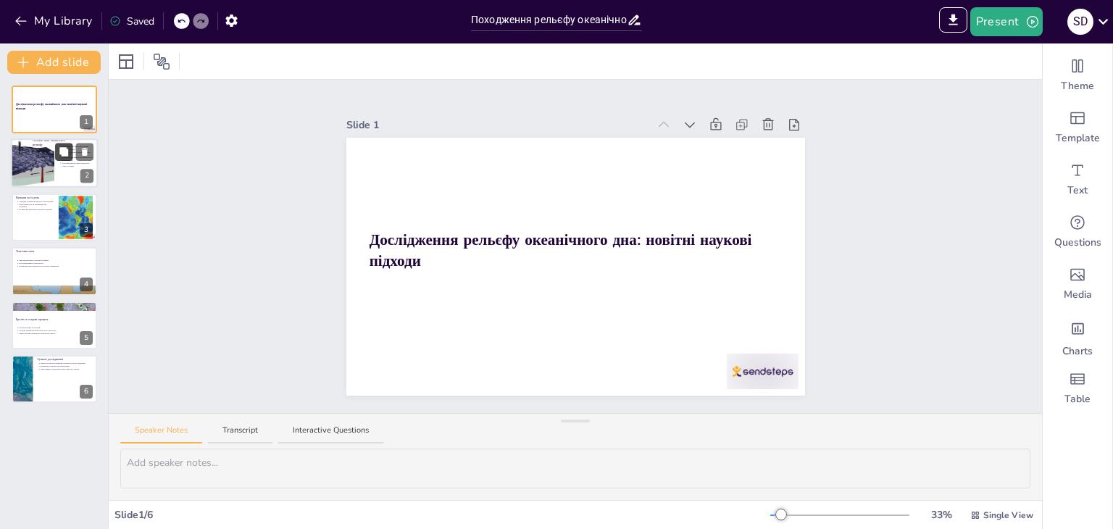
click at [61, 152] on icon at bounding box center [63, 152] width 9 height 9
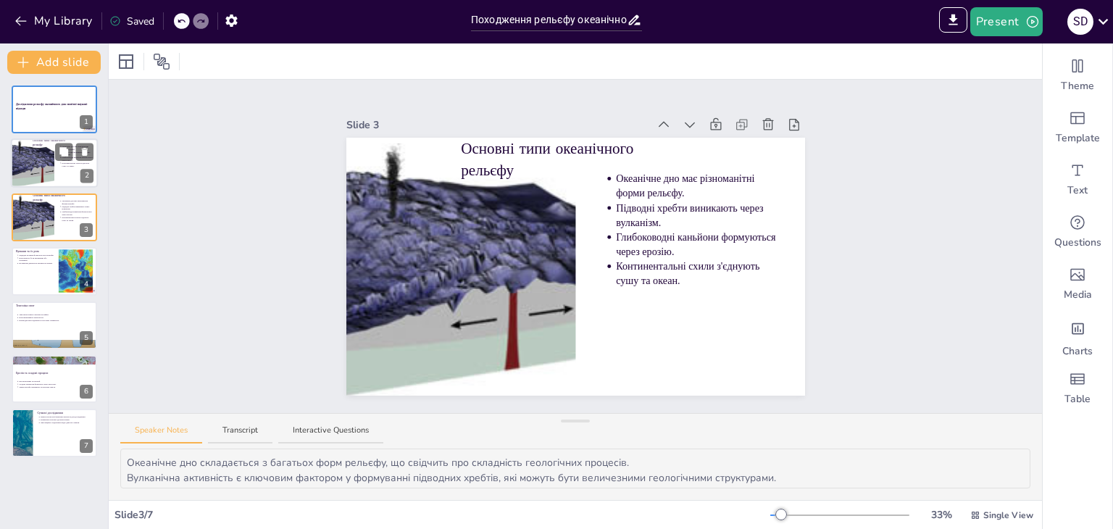
click at [62, 162] on p "Континентальні схили з'єднують сушу та океан." at bounding box center [78, 165] width 32 height 6
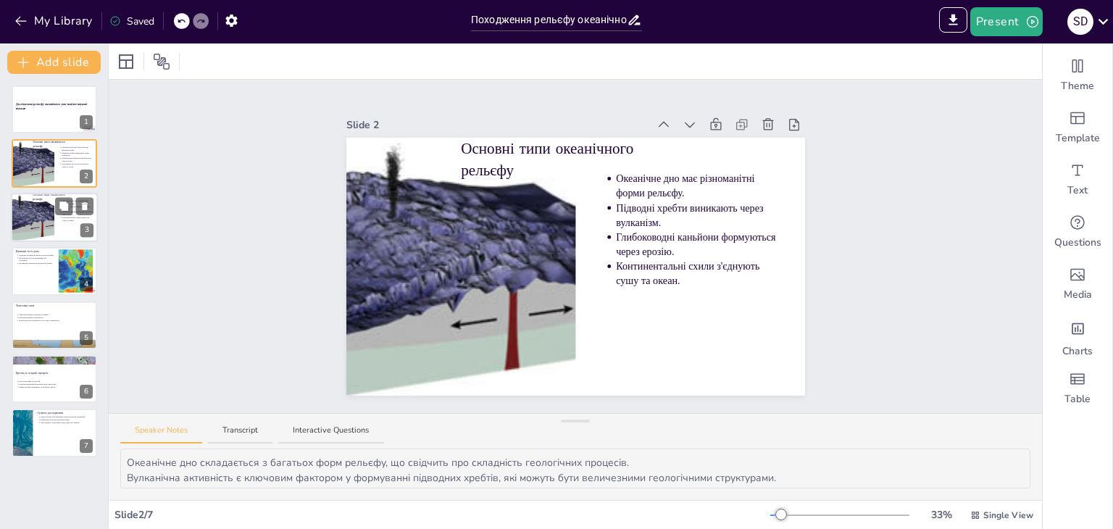
click at [46, 217] on div at bounding box center [33, 218] width 96 height 49
click at [38, 162] on div at bounding box center [33, 164] width 96 height 49
click at [24, 222] on div at bounding box center [33, 218] width 96 height 49
click at [78, 204] on button at bounding box center [84, 205] width 17 height 17
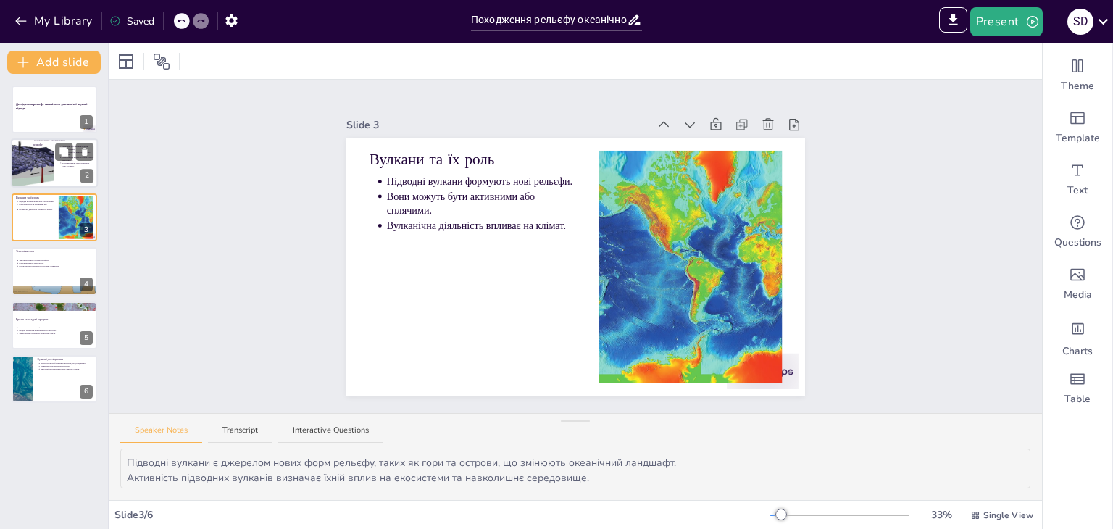
click at [29, 147] on div at bounding box center [33, 164] width 96 height 49
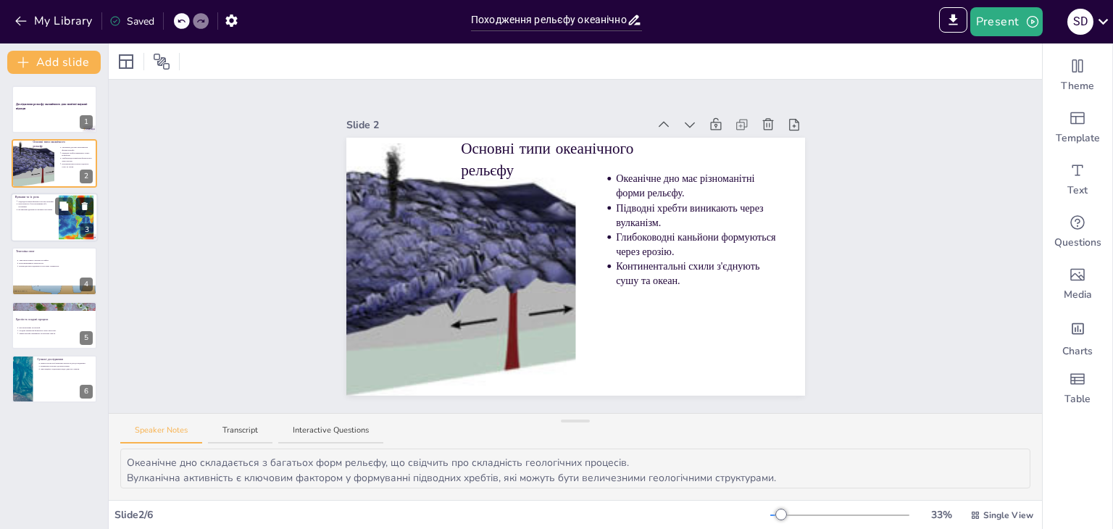
click at [81, 204] on icon at bounding box center [85, 206] width 10 height 10
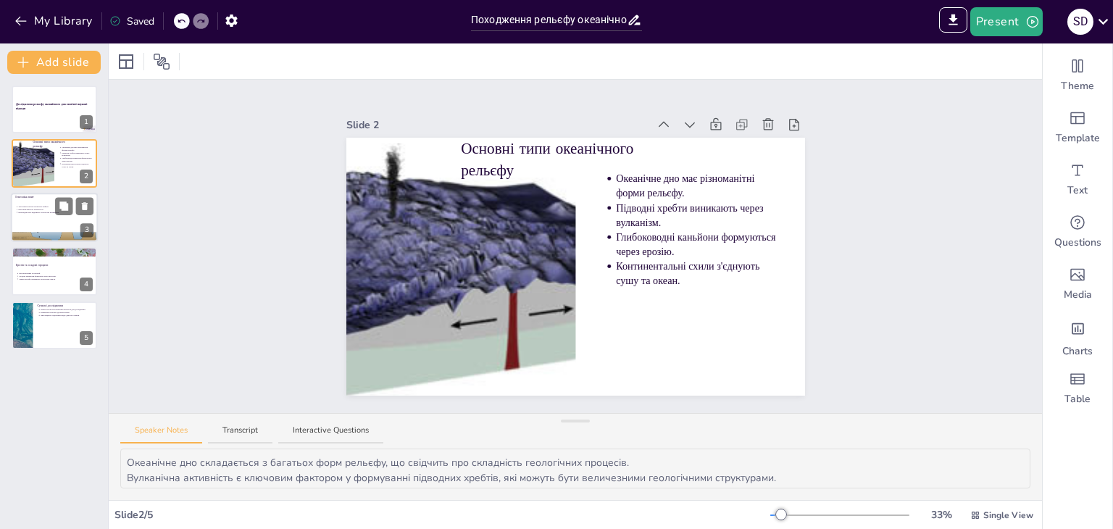
click at [43, 219] on div at bounding box center [54, 217] width 87 height 49
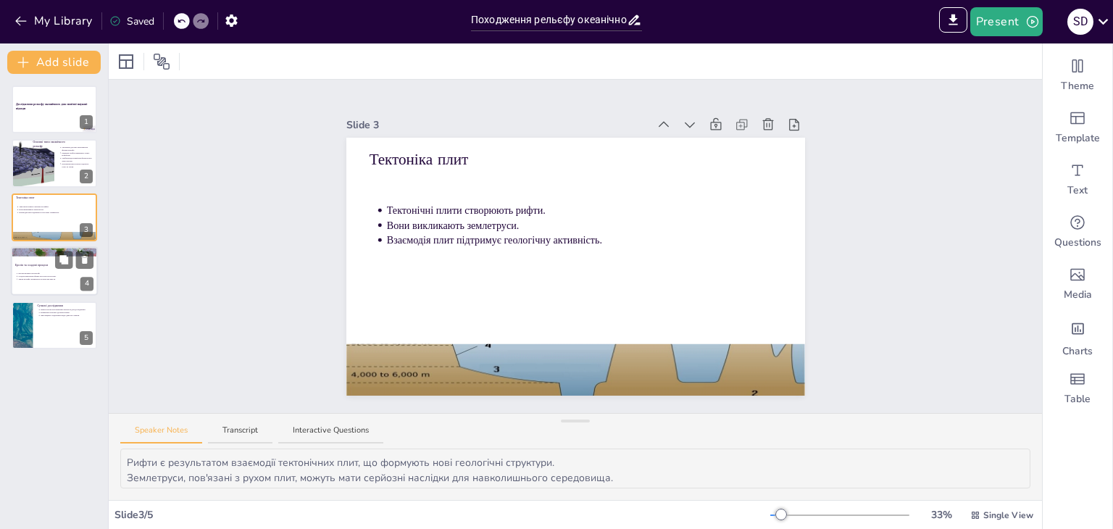
click at [47, 258] on div at bounding box center [54, 270] width 87 height 49
type textarea "Ерозія є важливим процесом, що визначає зміни в рельєфі океанічного дна. Осадов…"
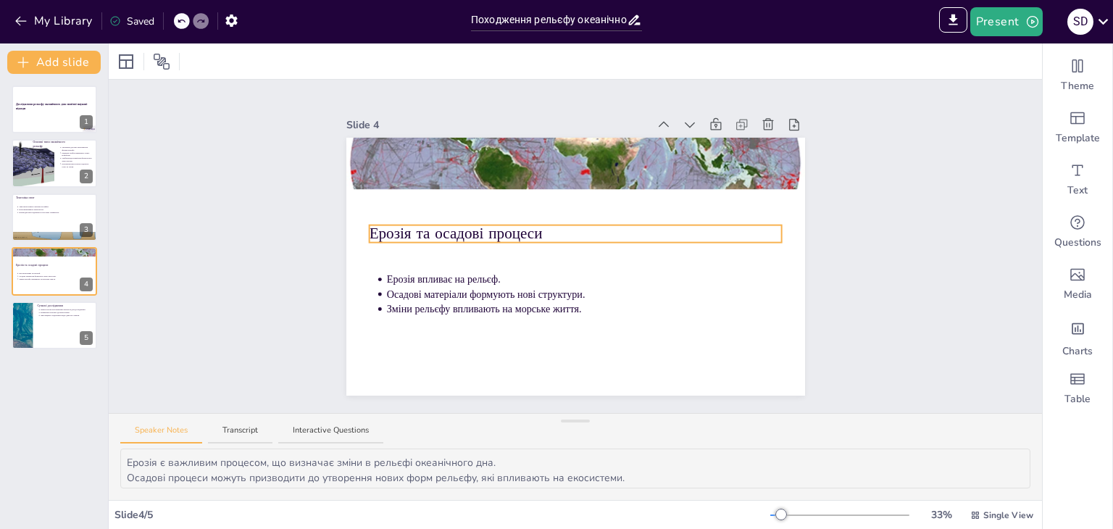
click at [430, 224] on div "Ерозія та осадові процеси Ерозія впливає на рельєф. Осадові матеріали формують …" at bounding box center [575, 267] width 459 height 258
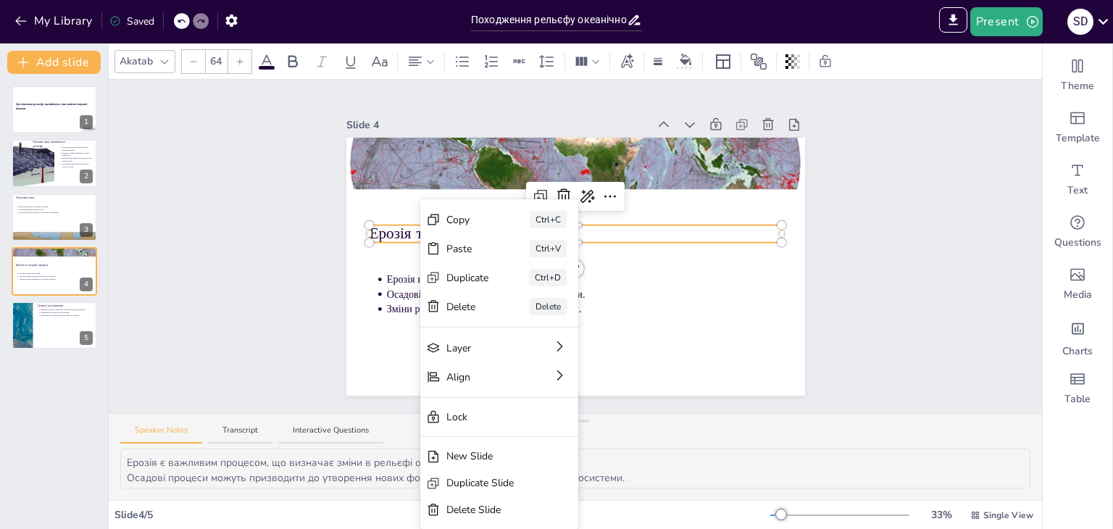
click at [557, 188] on icon at bounding box center [563, 195] width 13 height 14
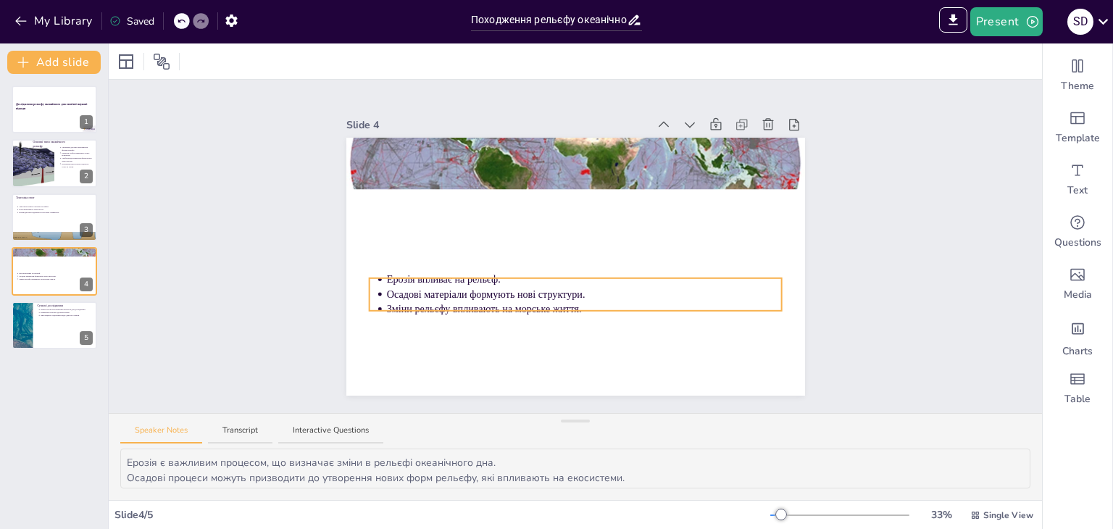
click at [462, 293] on p "Осадові матеріали формують нові структури." at bounding box center [584, 294] width 396 height 14
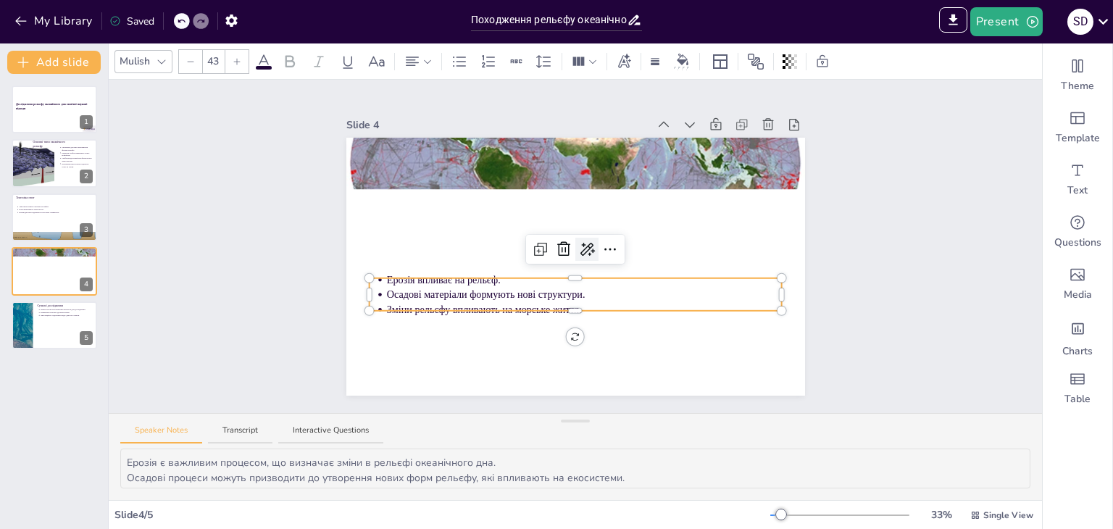
click at [578, 241] on icon at bounding box center [586, 249] width 17 height 17
click at [583, 267] on font "Штучний інтелект" at bounding box center [613, 269] width 86 height 14
click at [625, 294] on font "Переписати" at bounding box center [608, 295] width 58 height 14
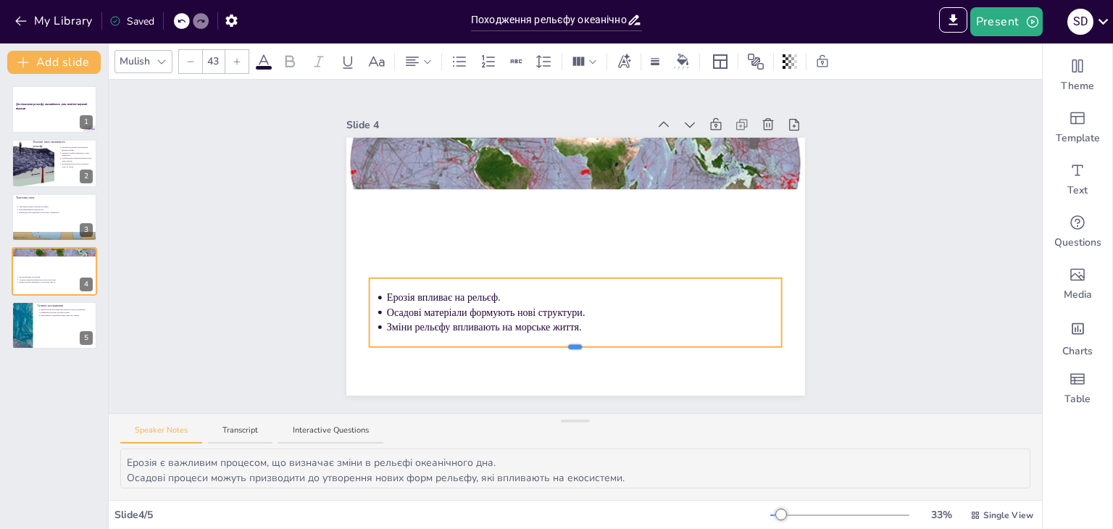
drag, startPoint x: 565, startPoint y: 310, endPoint x: 567, endPoint y: 344, distance: 34.1
click at [569, 345] on div at bounding box center [575, 347] width 13 height 4
click at [566, 324] on p "Зміни рельєфу впливають на морське життя." at bounding box center [584, 328] width 396 height 14
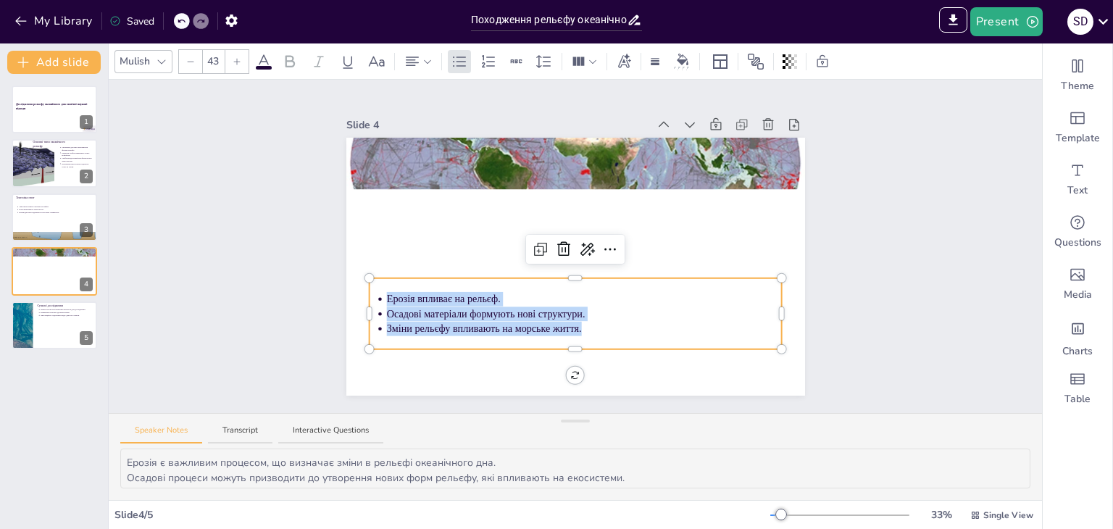
drag, startPoint x: 567, startPoint y: 323, endPoint x: 367, endPoint y: 293, distance: 202.2
click at [369, 293] on ul "Ерозія впливає на рельєф. Осадові матеріали формують нові структури. Зміни рель…" at bounding box center [575, 313] width 413 height 44
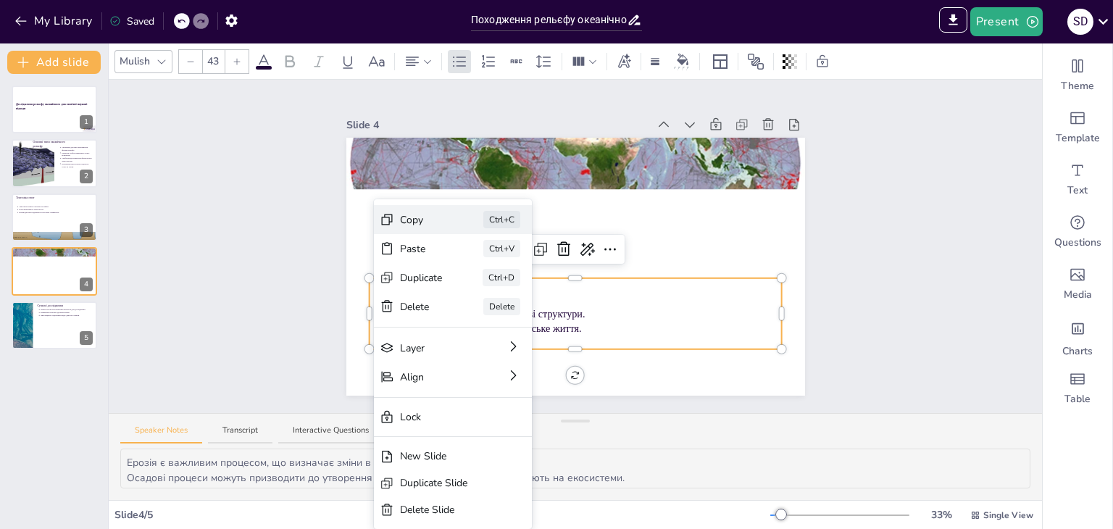
click at [411, 214] on div "Copy" at bounding box center [421, 219] width 43 height 15
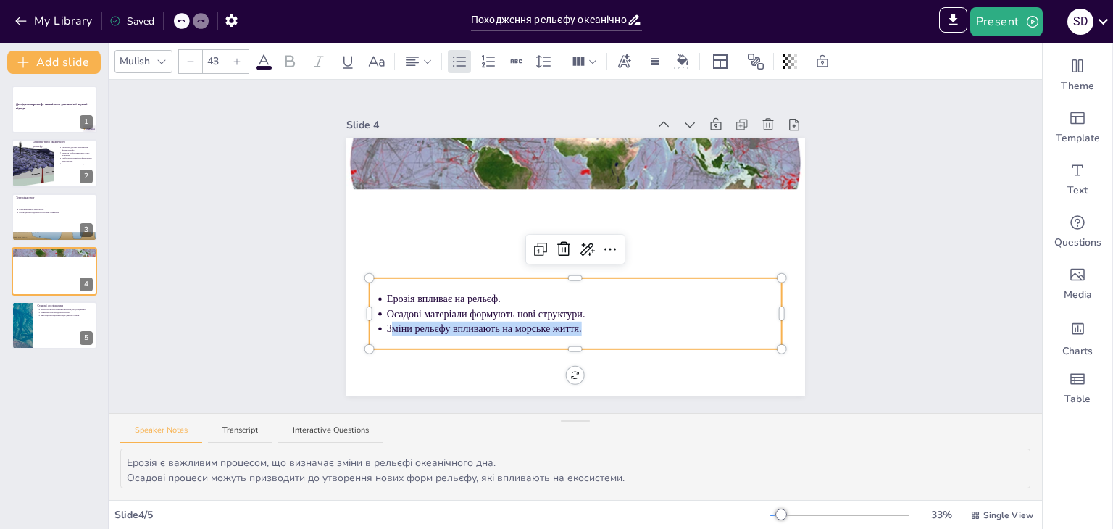
drag, startPoint x: 580, startPoint y: 325, endPoint x: 360, endPoint y: 289, distance: 222.5
click at [356, 291] on div "Ерозія впливає на рельєф. Осадові матеріали формують нові структури. Зміни рель…" at bounding box center [575, 267] width 459 height 258
click at [394, 322] on p "Зміни рельєфу впливають на морське життя." at bounding box center [584, 329] width 396 height 14
drag, startPoint x: 615, startPoint y: 340, endPoint x: 522, endPoint y: 307, distance: 99.0
click at [613, 337] on div "Ерозія впливає на рельєф. Осадові матеріали формують нові структури. Зміни рель…" at bounding box center [575, 267] width 459 height 258
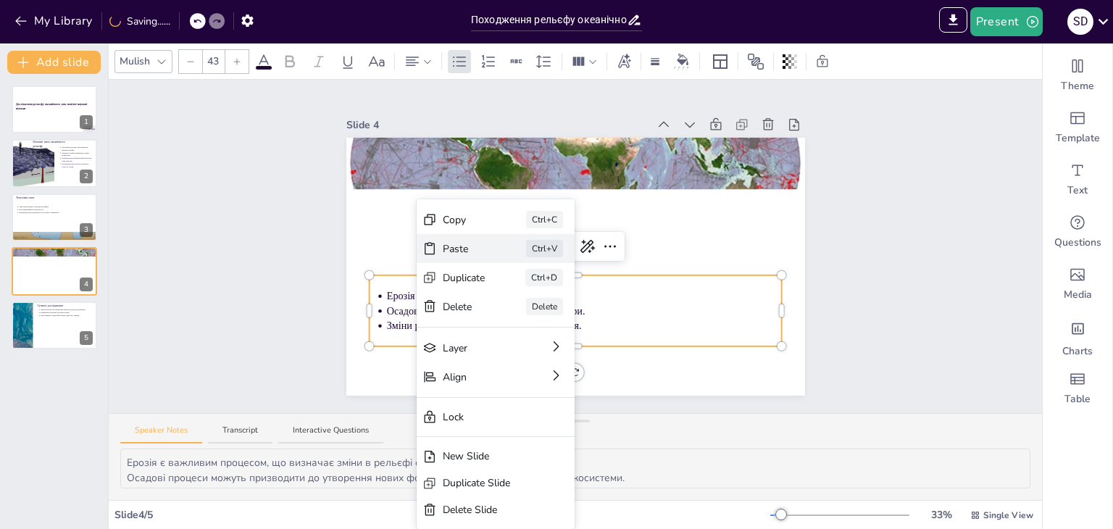
click at [441, 245] on div "Paste Ctrl+V" at bounding box center [496, 248] width 158 height 29
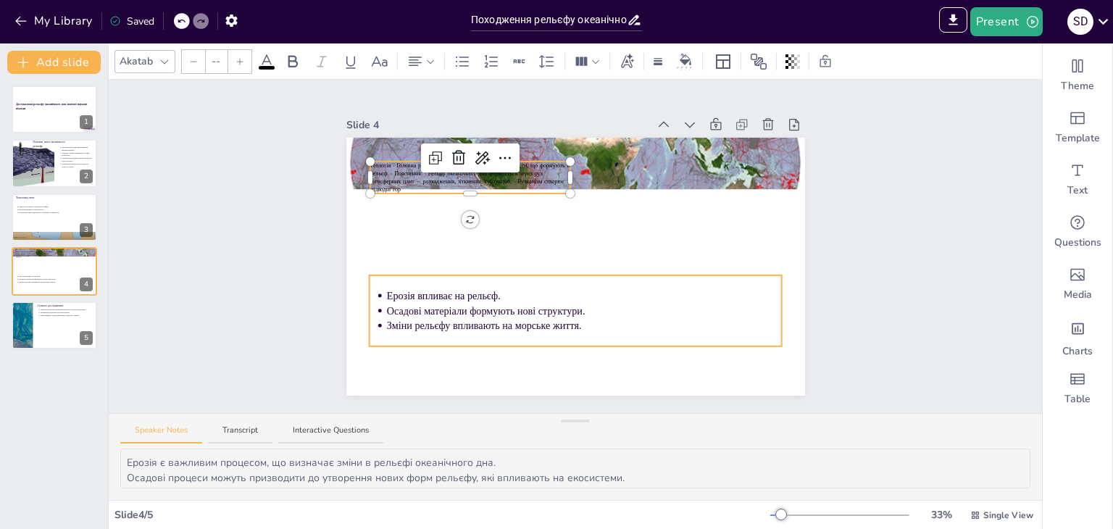
type input "43"
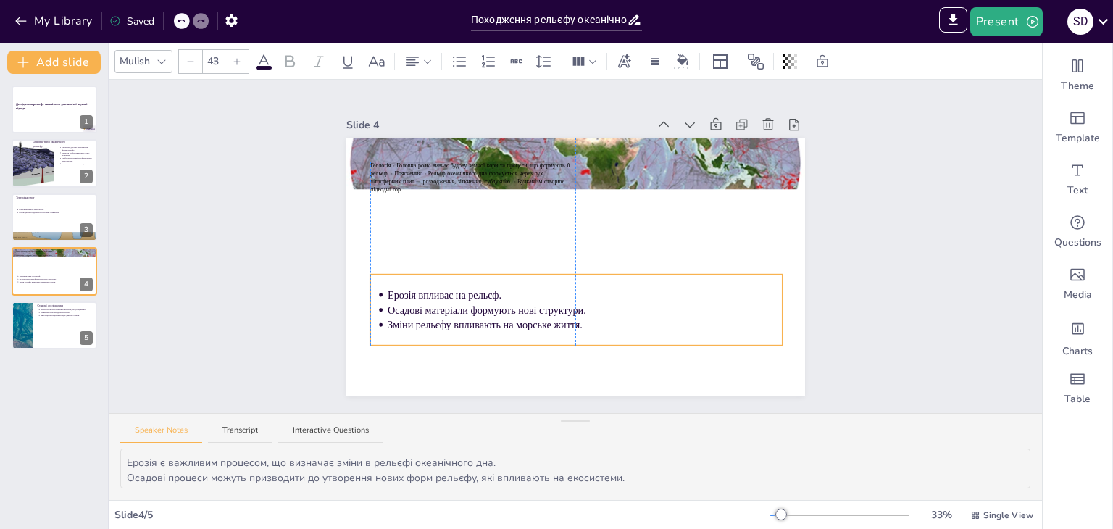
click at [523, 304] on p "Осадові матеріали формують нові структури." at bounding box center [586, 310] width 396 height 14
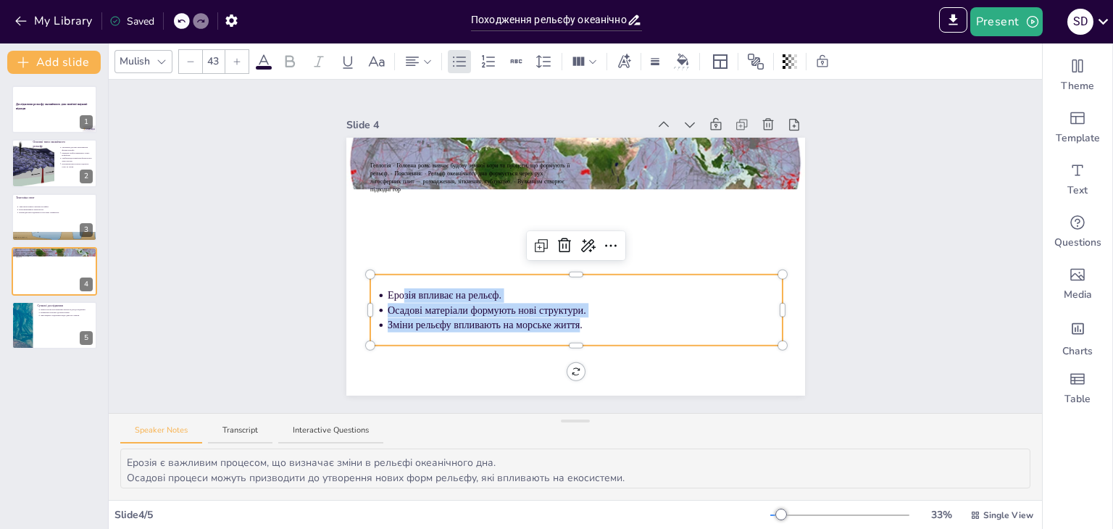
drag, startPoint x: 565, startPoint y: 317, endPoint x: 388, endPoint y: 286, distance: 180.2
click at [388, 288] on ul "Ерозія впливає на рельєф. Осадові матеріали формують нові структури. Зміни рель…" at bounding box center [576, 310] width 413 height 44
click at [581, 238] on icon at bounding box center [587, 245] width 17 height 17
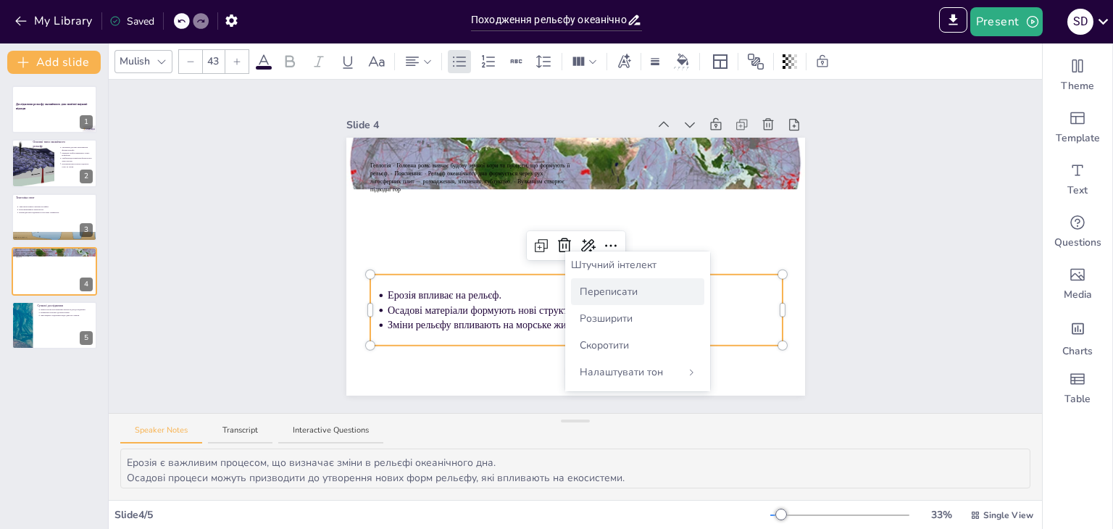
click at [601, 280] on div "Переписати" at bounding box center [637, 291] width 133 height 27
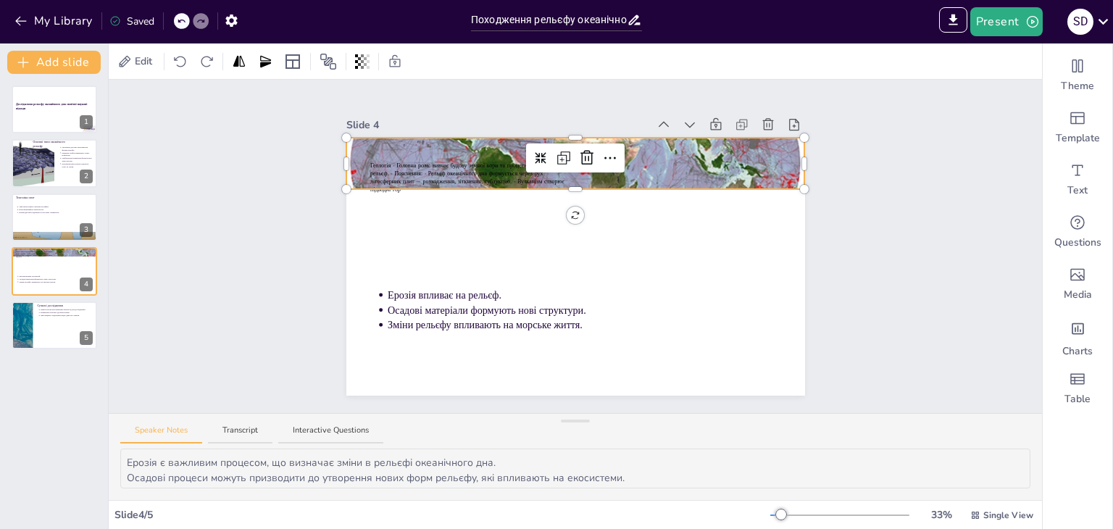
drag, startPoint x: 339, startPoint y: 172, endPoint x: 370, endPoint y: 163, distance: 32.3
click at [346, 170] on div at bounding box center [575, 163] width 459 height 299
click at [370, 162] on span "Геологія - Головна роль: вивчає будову земної кори та процеси, що формують її р…" at bounding box center [470, 178] width 200 height 32
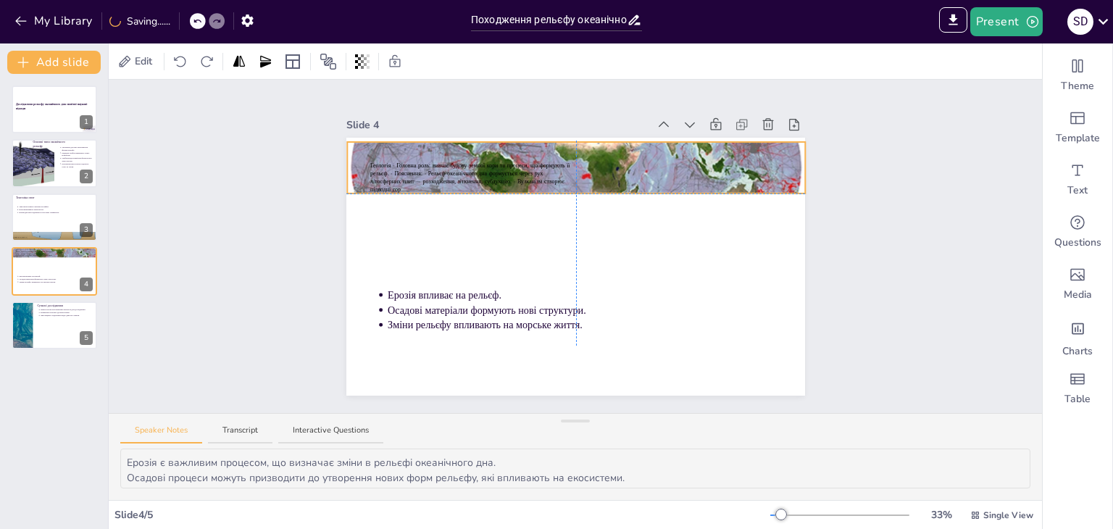
drag, startPoint x: 380, startPoint y: 196, endPoint x: 378, endPoint y: 182, distance: 14.6
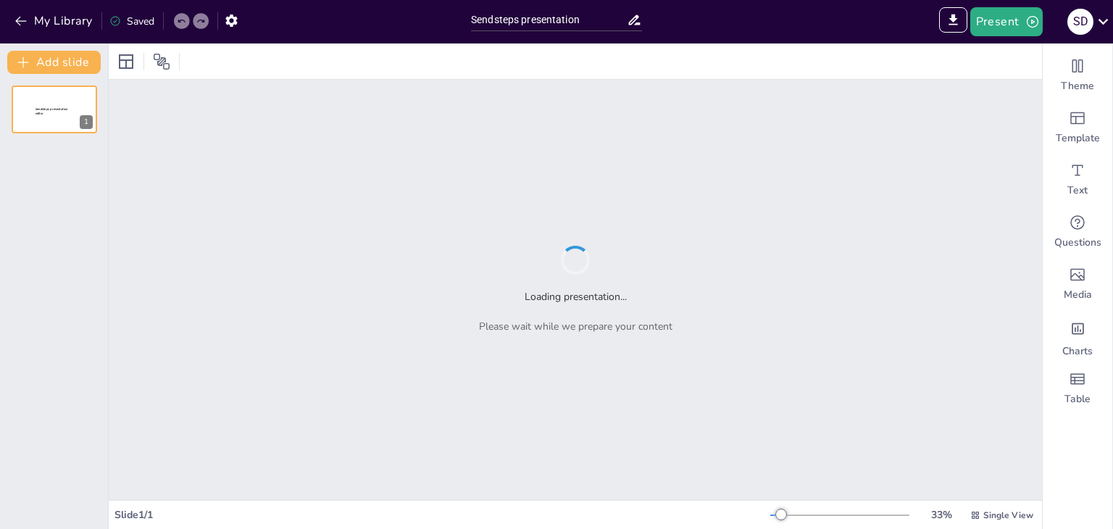
type input "Sendsteps presentation"
